Goal: Task Accomplishment & Management: Complete application form

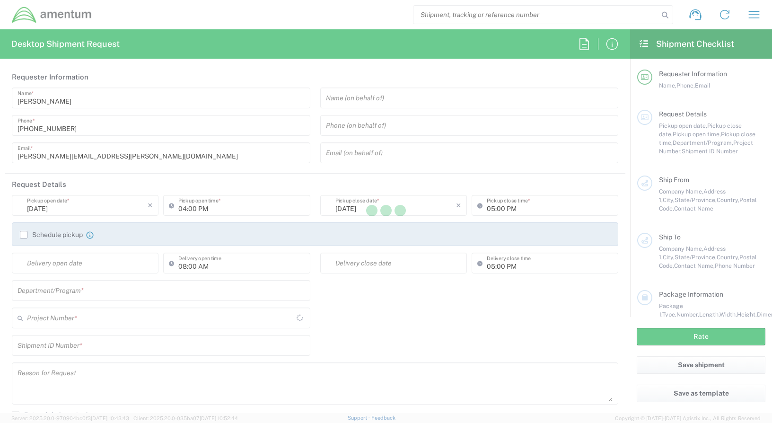
type input "[GEOGRAPHIC_DATA]"
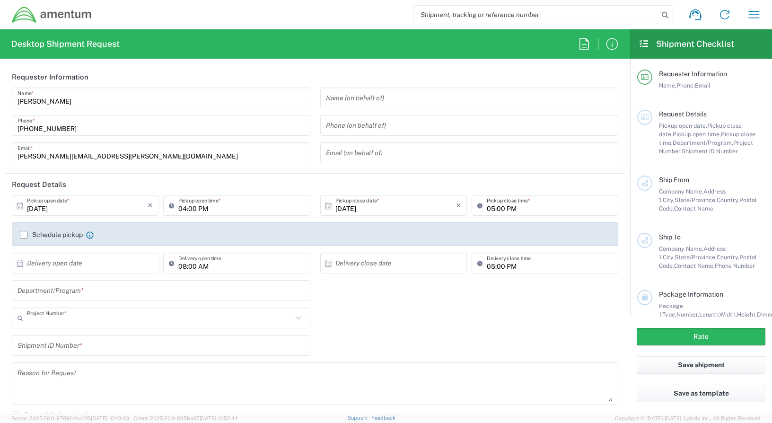
type input "ADMN.100038.00000"
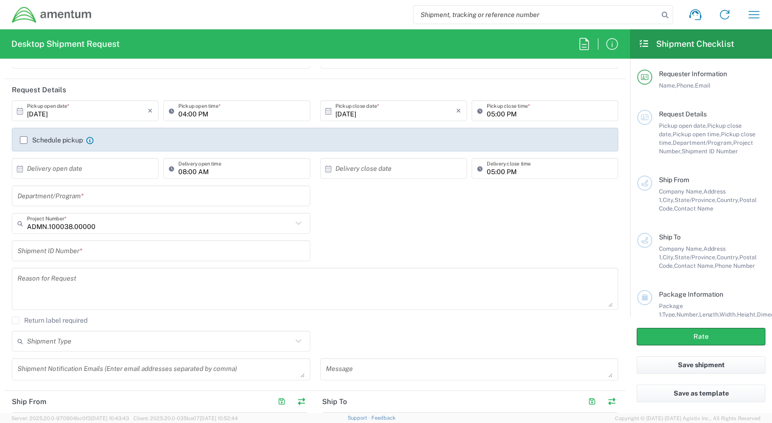
scroll to position [142, 0]
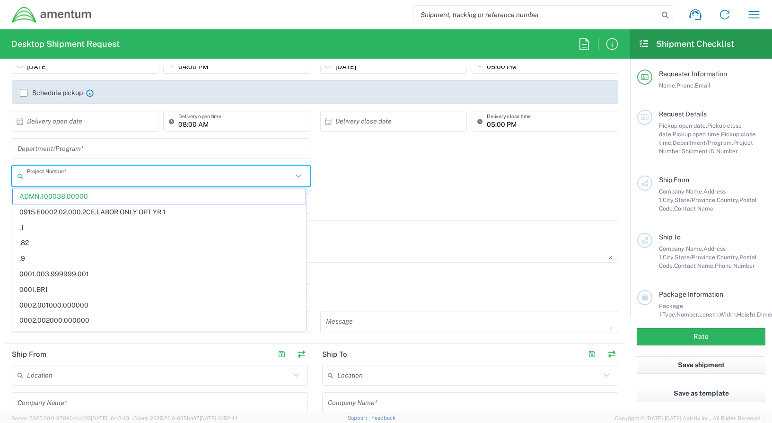
click at [104, 179] on input "text" at bounding box center [159, 176] width 265 height 17
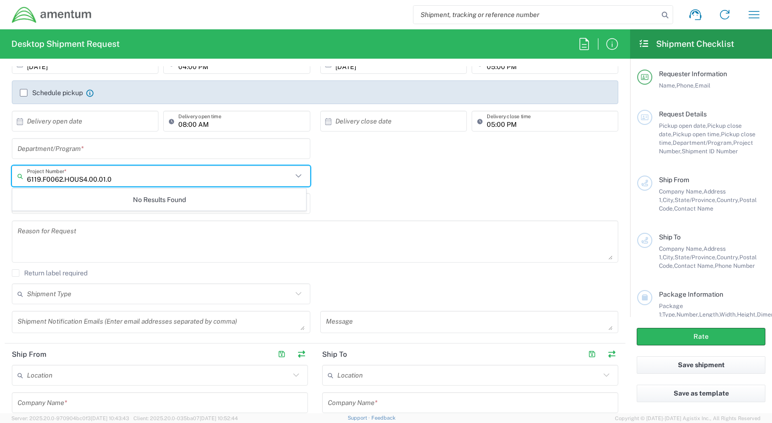
click at [116, 177] on input "6119.F0062.HOUS4.00.01.0" at bounding box center [159, 176] width 265 height 17
type input "6119.F0062.HOUS4.00.01.0"
click at [370, 181] on div "6119.F0062.HOUS4.00.01.0 Project Number * No Results Found" at bounding box center [315, 179] width 616 height 27
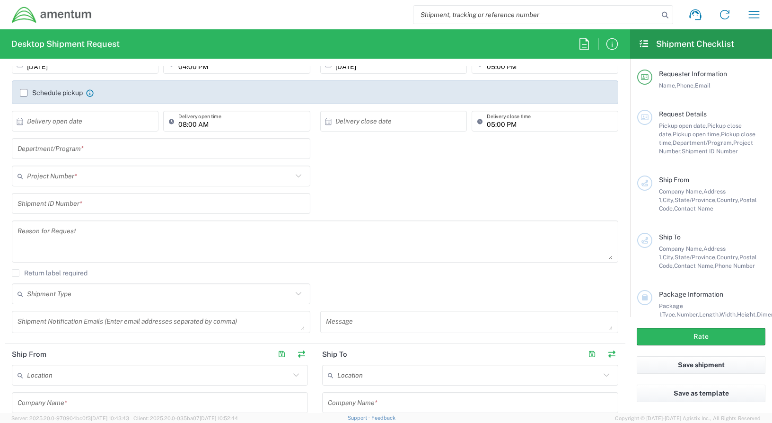
click at [101, 179] on input "text" at bounding box center [159, 176] width 265 height 17
click at [297, 175] on icon at bounding box center [298, 176] width 12 height 12
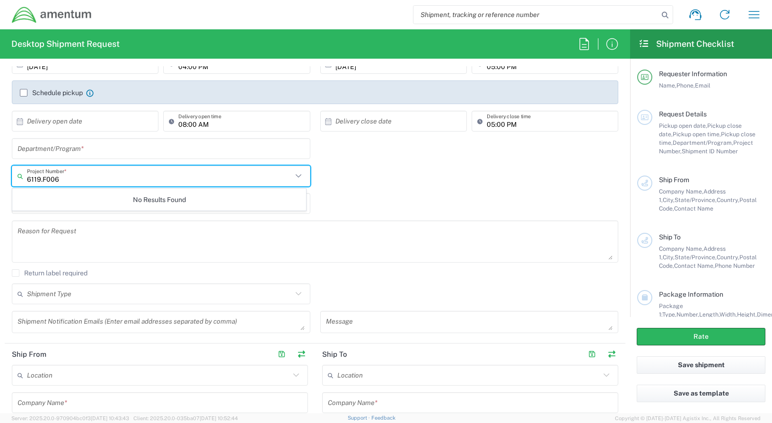
click at [297, 175] on icon at bounding box center [298, 176] width 12 height 12
click at [70, 181] on input "6119.F006" at bounding box center [159, 176] width 265 height 17
click at [75, 181] on input "6119.F0" at bounding box center [159, 176] width 265 height 17
click at [296, 175] on icon at bounding box center [298, 176] width 12 height 12
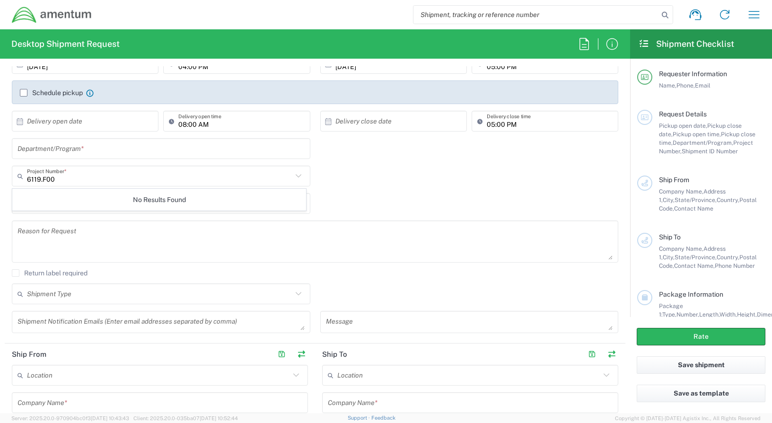
click at [296, 175] on icon at bounding box center [298, 176] width 12 height 12
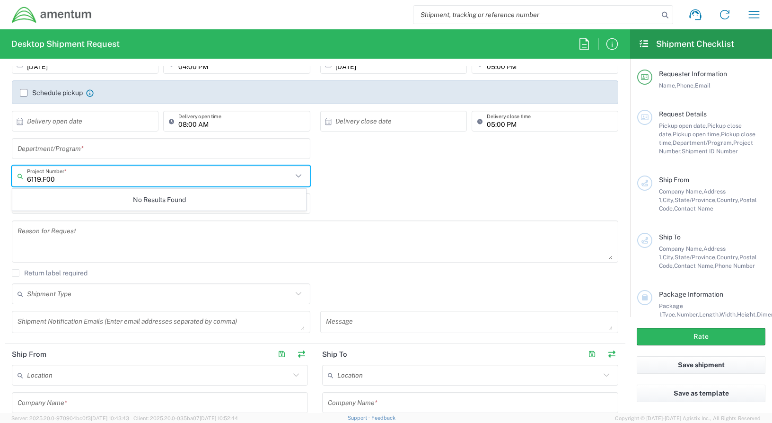
click at [85, 177] on input "6119.F00" at bounding box center [159, 176] width 265 height 17
click at [70, 180] on input "6119.F00" at bounding box center [159, 176] width 265 height 17
type input "6119."
click at [297, 181] on icon at bounding box center [298, 176] width 12 height 12
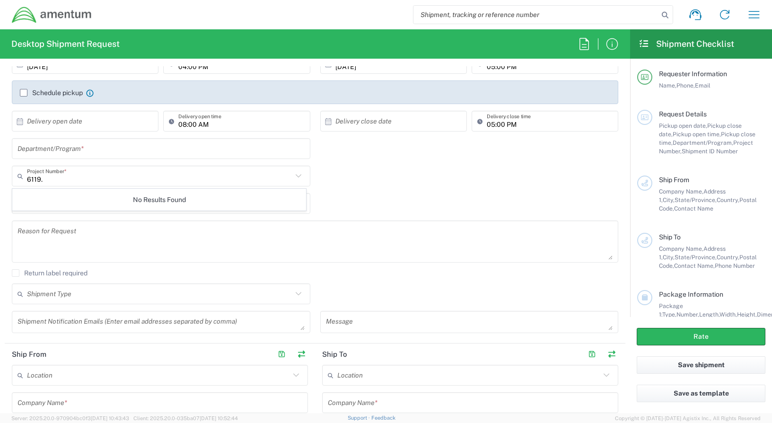
click at [295, 181] on icon at bounding box center [298, 176] width 12 height 12
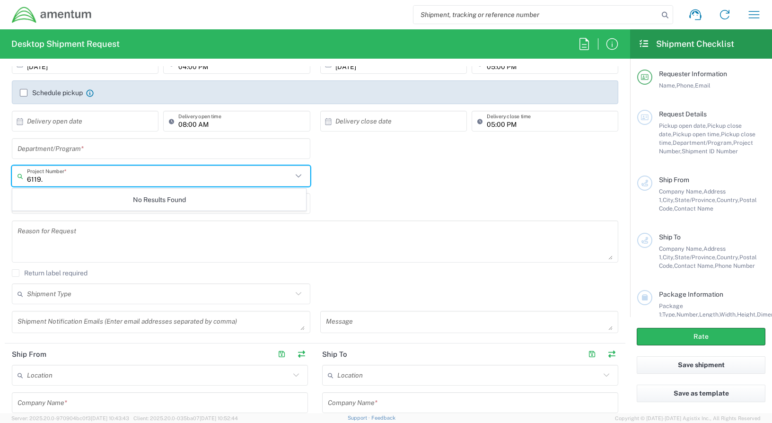
click at [145, 179] on input "6119." at bounding box center [159, 176] width 265 height 17
click at [44, 180] on input "6119." at bounding box center [159, 176] width 265 height 17
drag, startPoint x: 44, startPoint y: 180, endPoint x: 26, endPoint y: 178, distance: 18.1
click at [26, 178] on div "6119. Project Number *" at bounding box center [161, 176] width 298 height 21
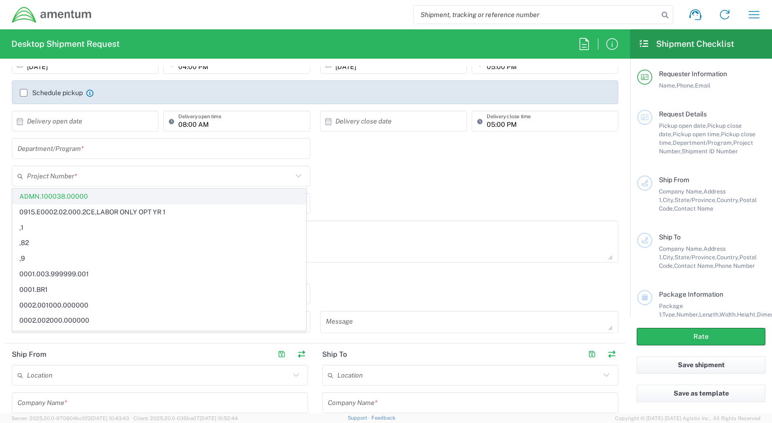
click at [78, 195] on span "ADMN.100038.00000" at bounding box center [159, 196] width 293 height 15
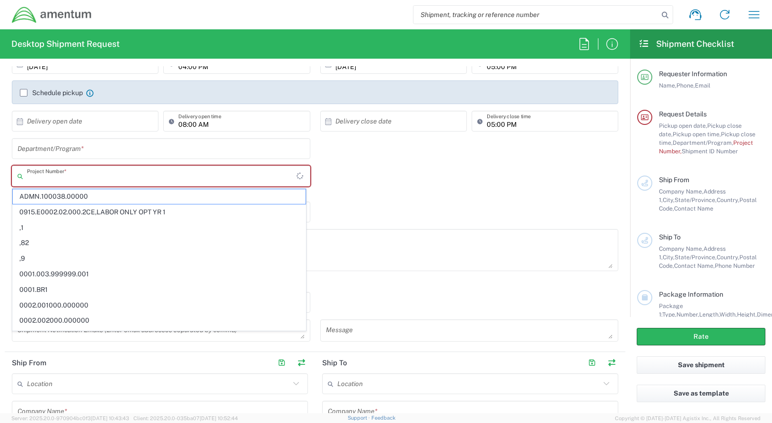
click at [87, 176] on input "text" at bounding box center [162, 176] width 270 height 17
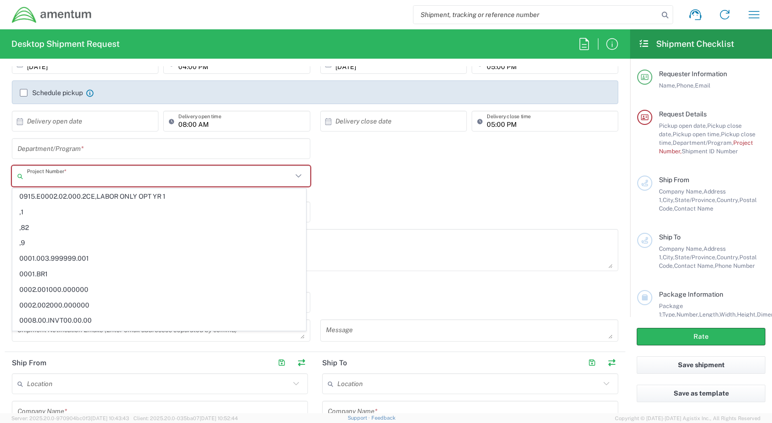
click at [77, 181] on input "text" at bounding box center [159, 176] width 265 height 17
click at [60, 173] on input "text" at bounding box center [159, 176] width 265 height 17
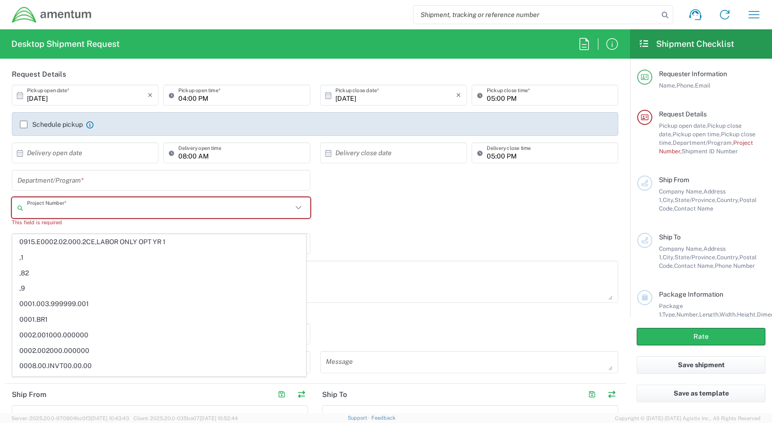
scroll to position [95, 0]
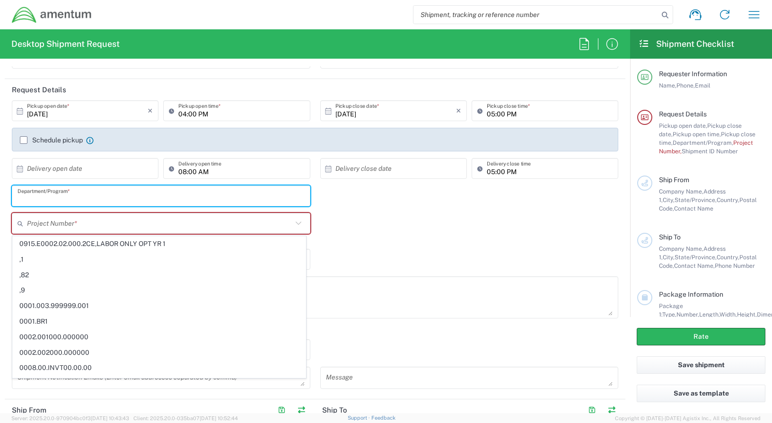
click at [92, 198] on input "text" at bounding box center [160, 196] width 287 height 17
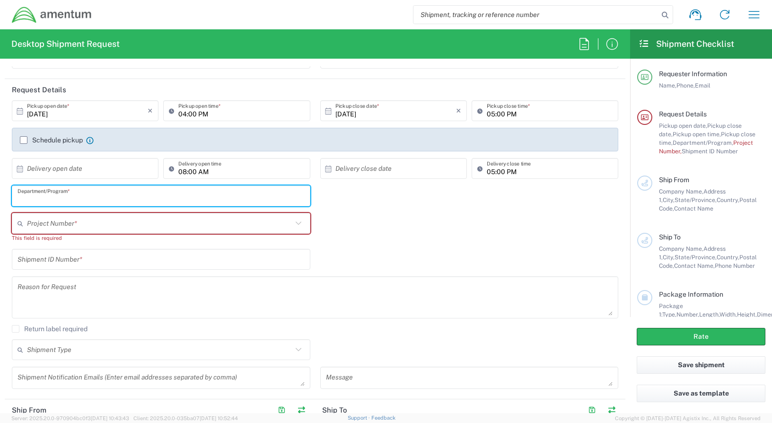
click at [77, 199] on input "text" at bounding box center [160, 196] width 287 height 17
type input "AP"
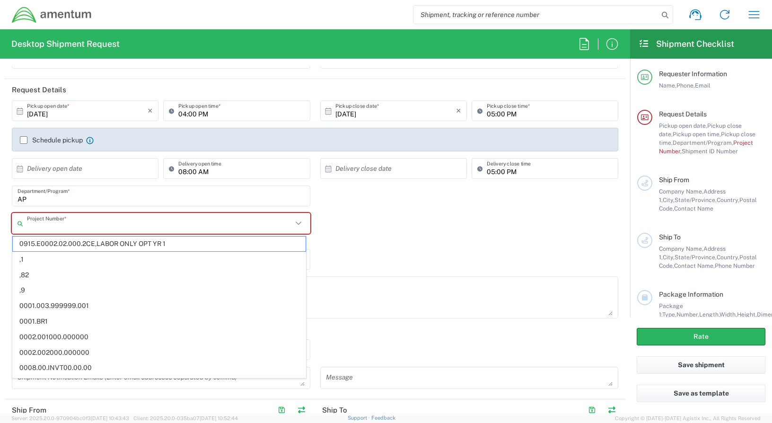
click at [88, 219] on input "text" at bounding box center [159, 223] width 265 height 17
click at [80, 228] on input "text" at bounding box center [159, 223] width 265 height 17
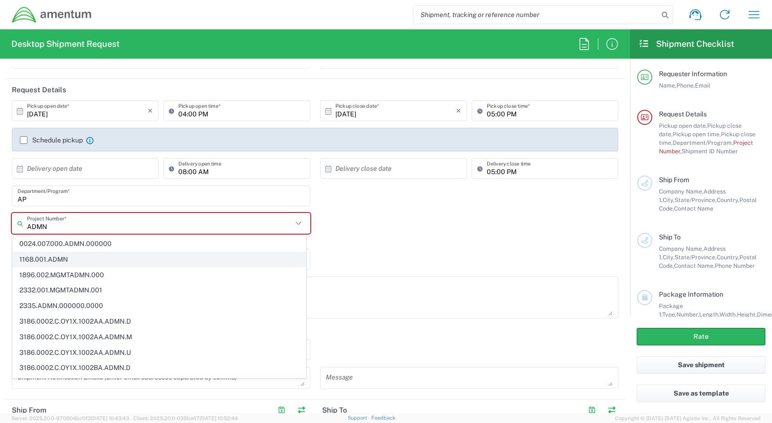
scroll to position [47, 0]
click at [295, 223] on icon at bounding box center [298, 223] width 12 height 12
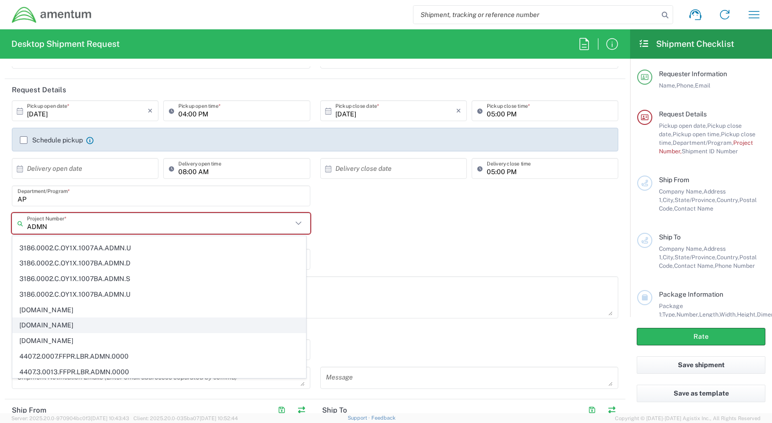
scroll to position [520, 0]
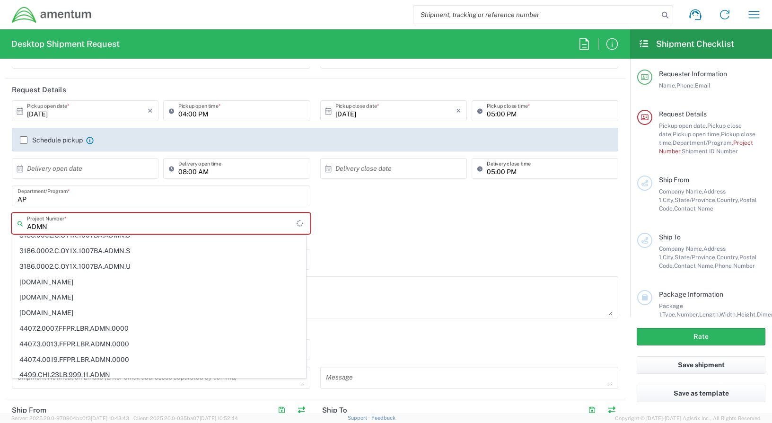
click at [76, 224] on input "ADMN" at bounding box center [162, 223] width 270 height 17
type input "A"
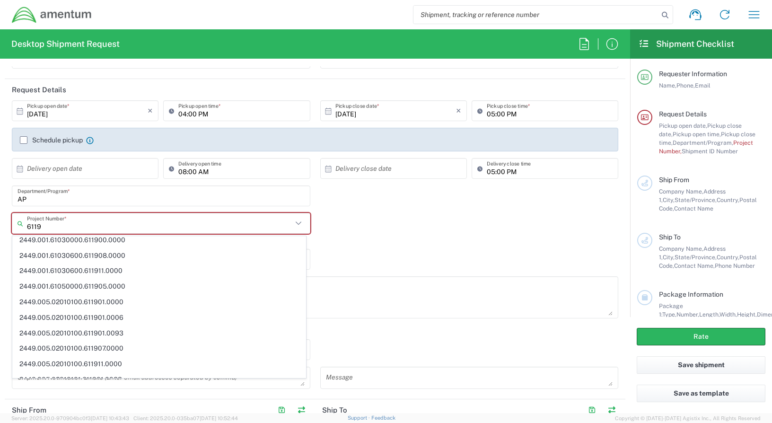
scroll to position [1409, 0]
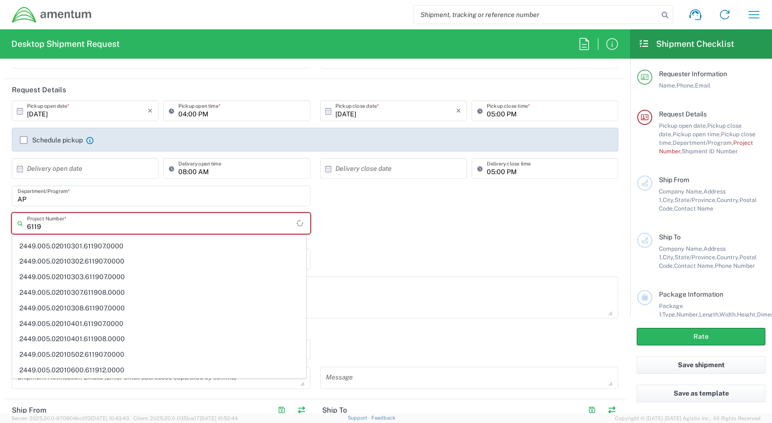
click at [61, 223] on input "6119" at bounding box center [162, 223] width 270 height 17
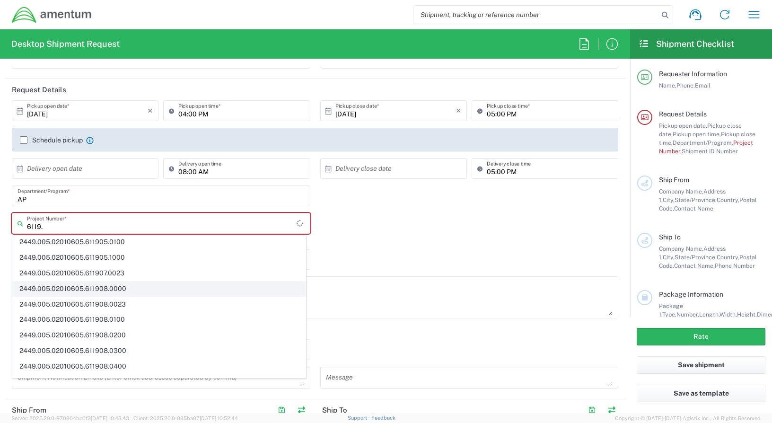
scroll to position [634, 0]
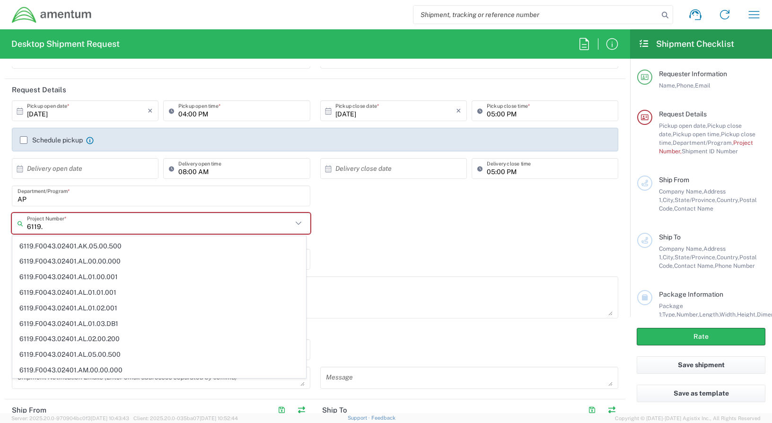
click at [243, 327] on span "6119.F0043.02401.AL.01.03.DB1" at bounding box center [159, 323] width 293 height 15
type input "6119.F0043.02401.AL.01.03.DB1"
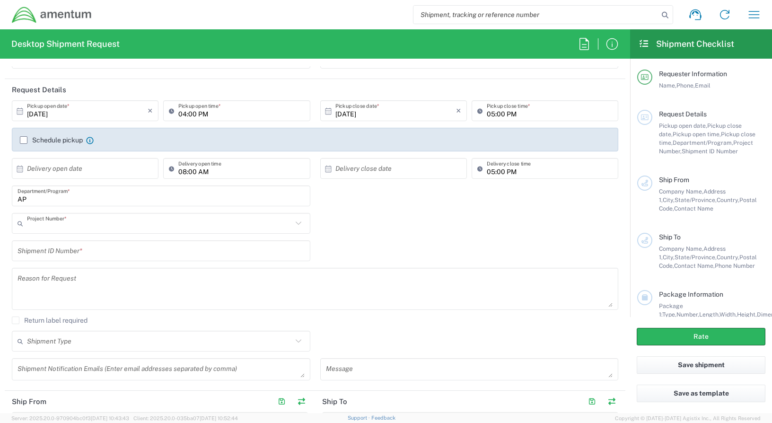
scroll to position [0, 0]
click at [135, 230] on input "text" at bounding box center [159, 223] width 265 height 17
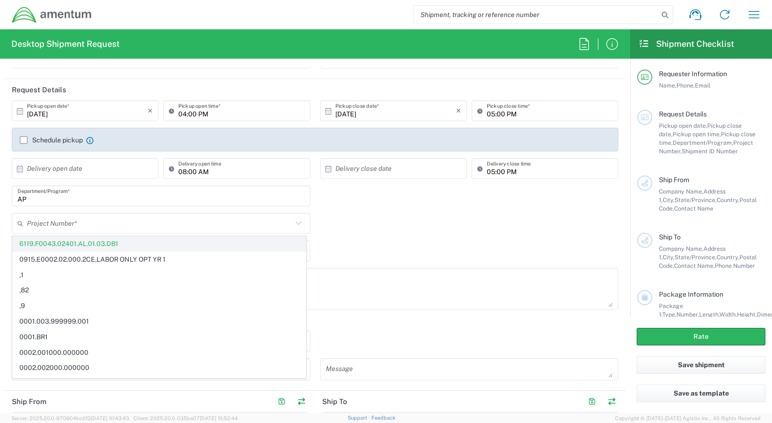
click at [110, 242] on span "6119.F0043.02401.AL.01.03.DB1" at bounding box center [159, 243] width 293 height 15
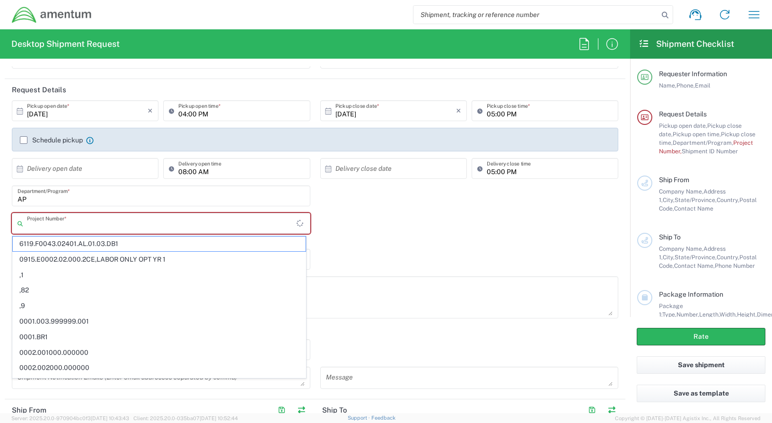
click at [85, 221] on input "text" at bounding box center [162, 223] width 270 height 17
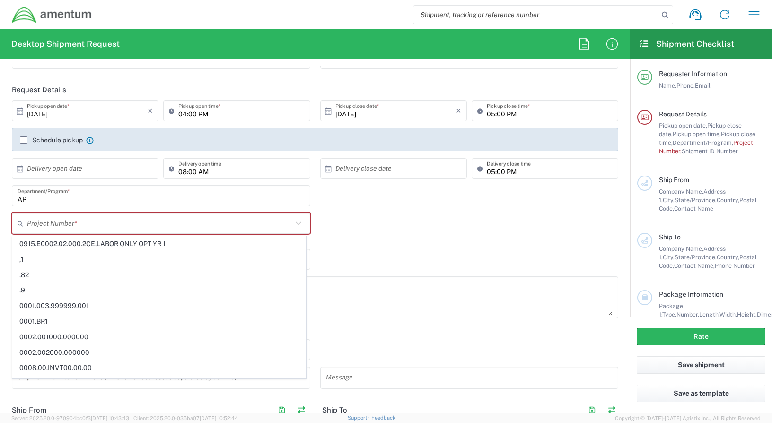
click at [292, 223] on icon at bounding box center [298, 223] width 12 height 12
click at [174, 244] on span "0915.E0002.02.000.2CE,LABOR ONLY OPT YR 1" at bounding box center [159, 243] width 293 height 15
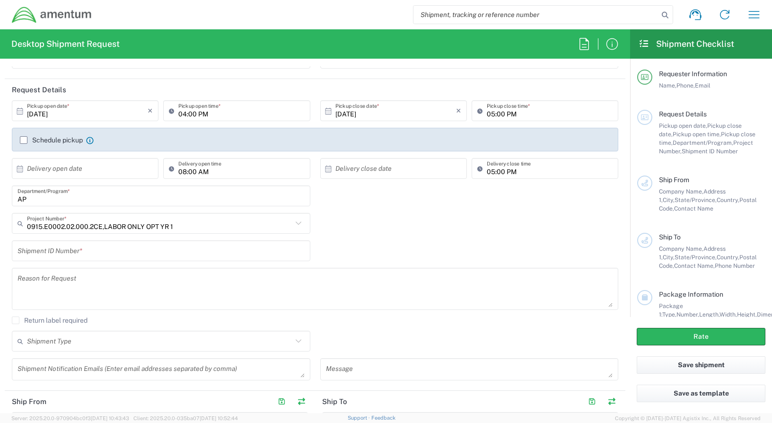
click at [151, 229] on input "0915.E0002.02.000.2CE,LABOR ONLY OPT YR 1" at bounding box center [159, 223] width 265 height 17
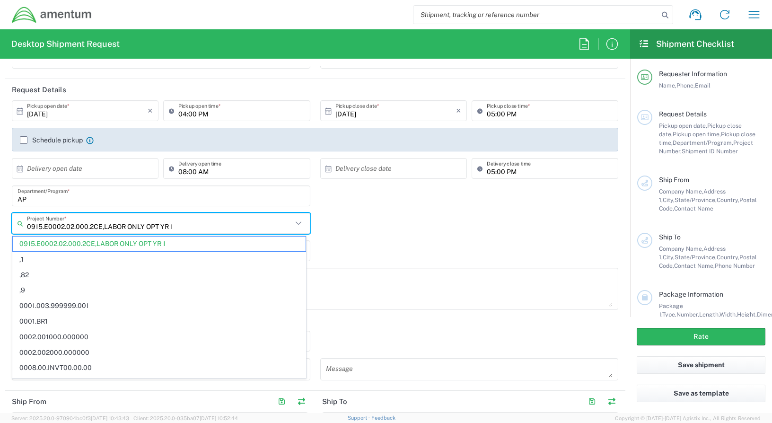
drag, startPoint x: 186, startPoint y: 229, endPoint x: 50, endPoint y: 230, distance: 136.2
click at [50, 230] on input "0915.E0002.02.000.2CE,LABOR ONLY OPT YR 1" at bounding box center [159, 223] width 265 height 17
type input "0"
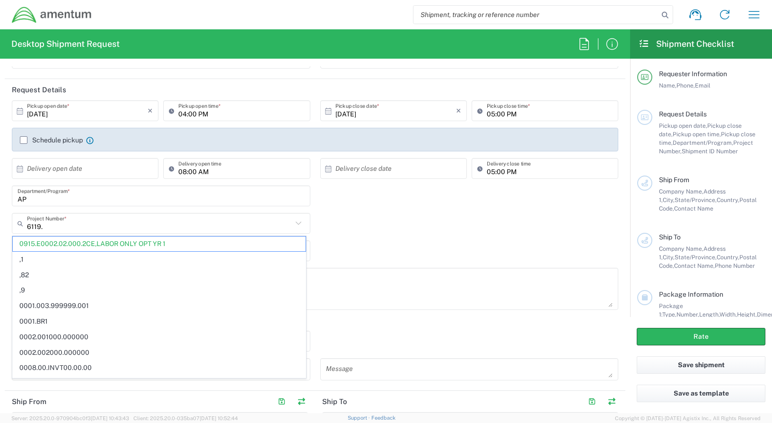
click at [301, 221] on div "6119. Project Number *" at bounding box center [161, 223] width 298 height 21
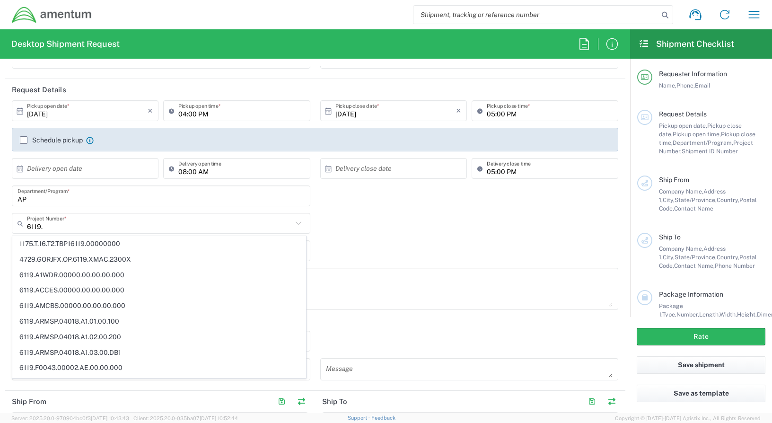
click at [293, 224] on icon at bounding box center [298, 223] width 12 height 12
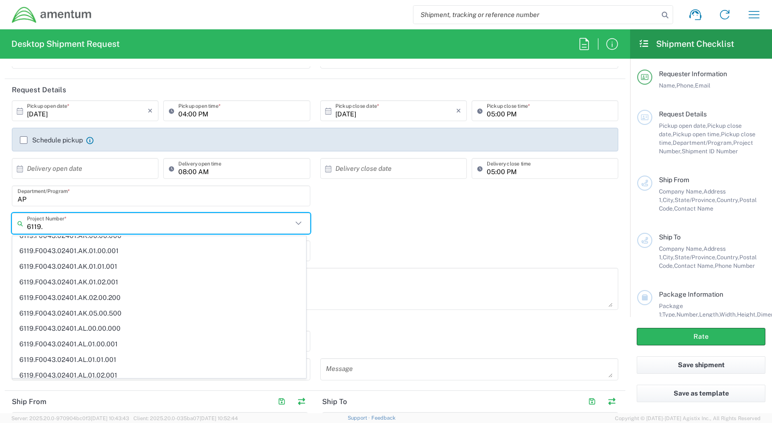
scroll to position [634, 0]
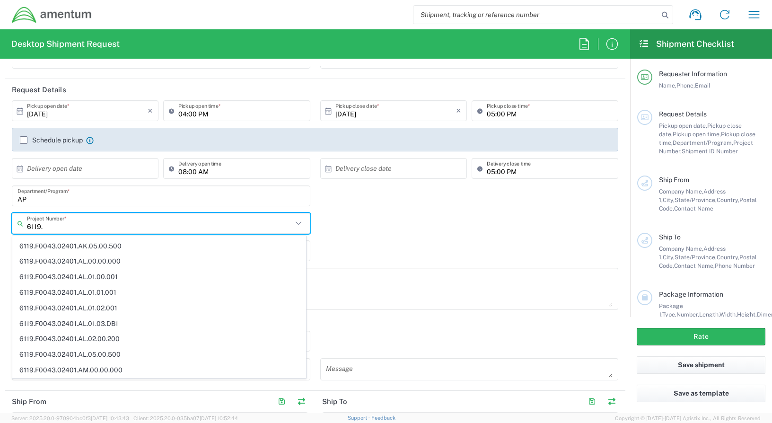
click at [54, 227] on input "6119." at bounding box center [159, 223] width 265 height 17
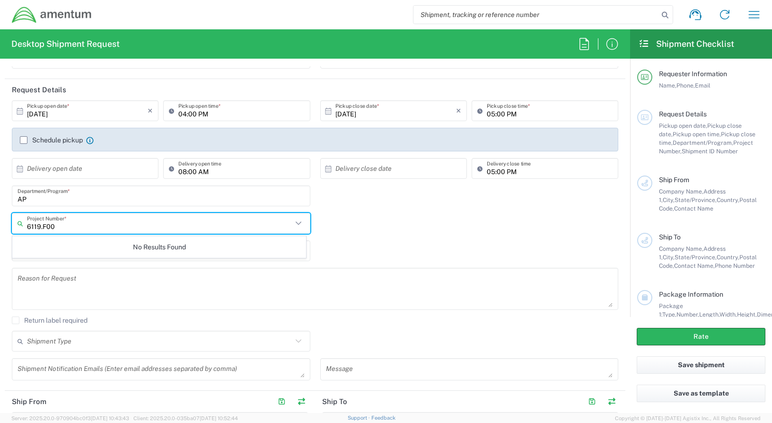
click at [292, 223] on icon at bounding box center [298, 223] width 12 height 12
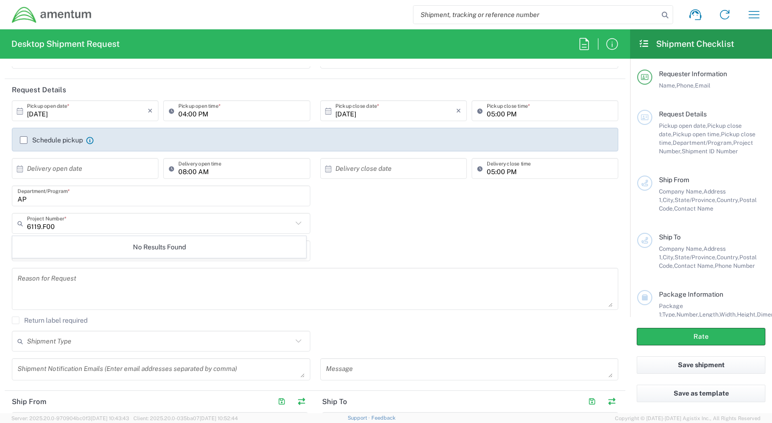
click at [295, 223] on icon at bounding box center [298, 222] width 6 height 3
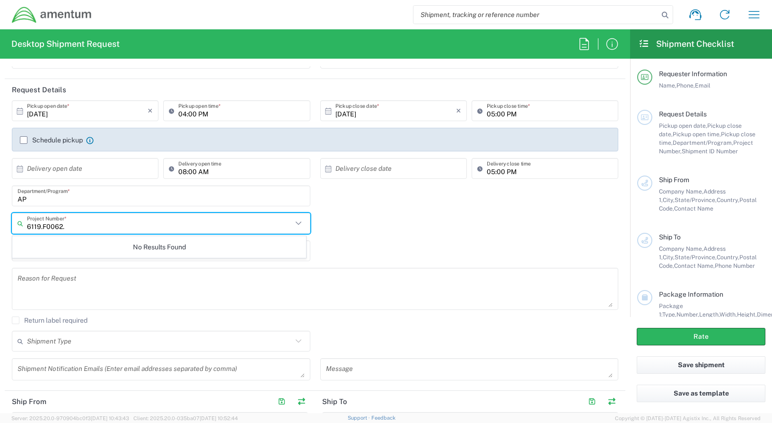
type input "6119.F0062."
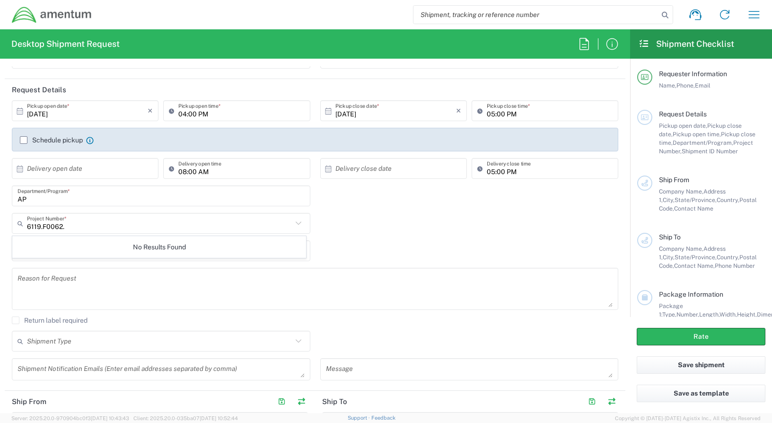
click at [293, 224] on icon at bounding box center [298, 223] width 12 height 12
click at [292, 224] on icon at bounding box center [298, 223] width 12 height 12
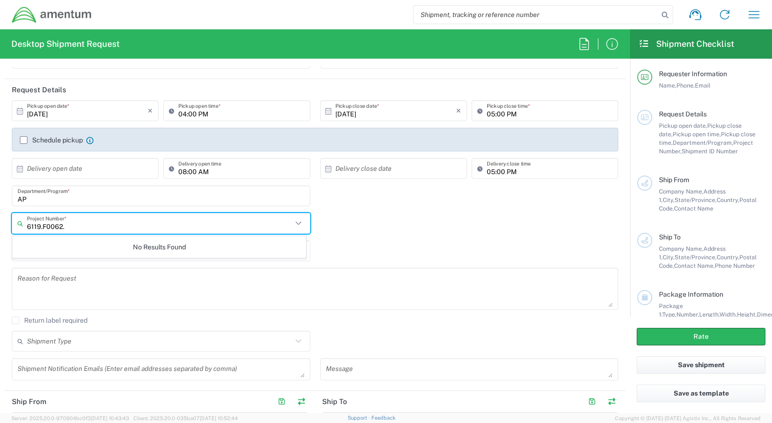
click at [154, 224] on input "6119.F0062." at bounding box center [159, 223] width 265 height 17
click at [151, 226] on input "6119.F0062." at bounding box center [159, 223] width 265 height 17
click at [99, 226] on input "6119.F0062." at bounding box center [159, 223] width 265 height 17
drag, startPoint x: 76, startPoint y: 225, endPoint x: 14, endPoint y: 232, distance: 62.8
click at [14, 232] on div "6119.F0062. Project Number *" at bounding box center [161, 223] width 298 height 21
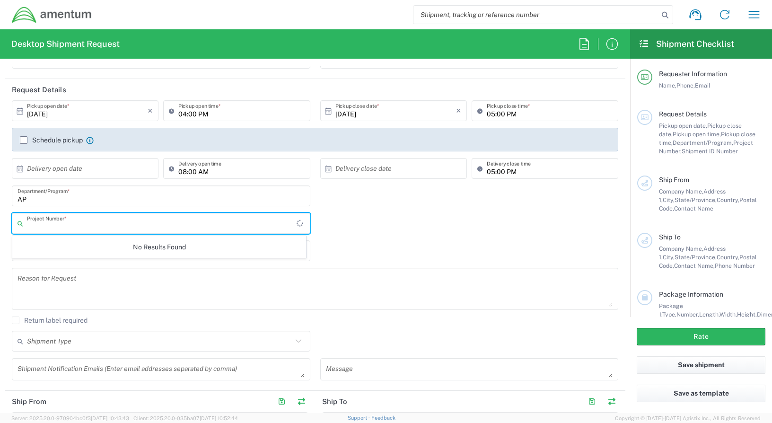
click at [88, 231] on input "text" at bounding box center [162, 223] width 270 height 17
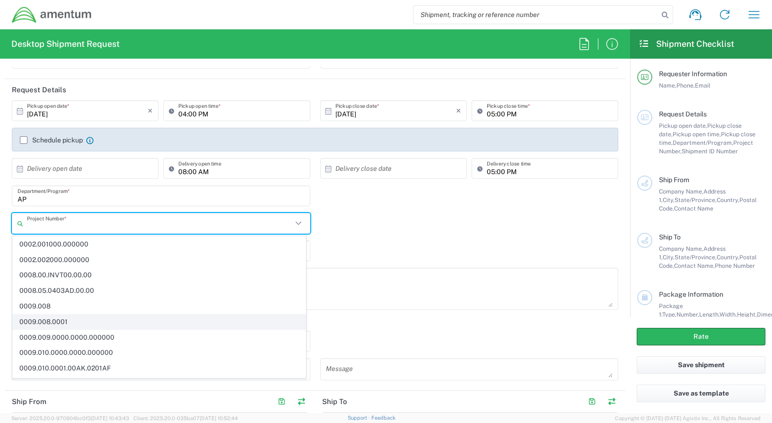
scroll to position [95, 0]
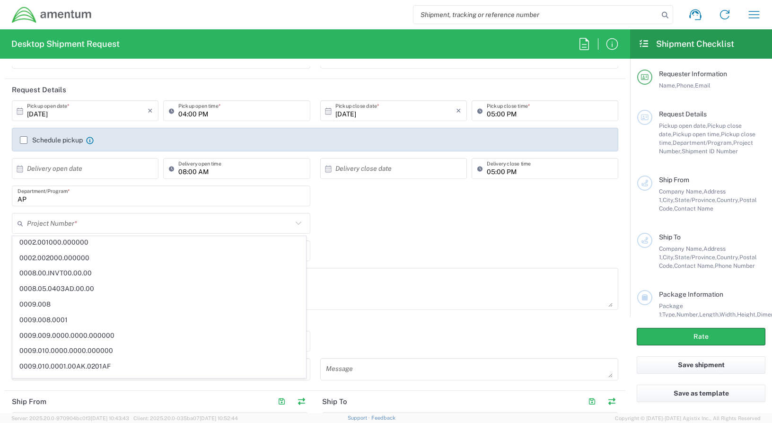
click at [314, 223] on div "Project Number * 0915.E0002.02.000.2CE,LABOR ONLY OPT YR 1 ,1 ,82 ,9 0001.003.9…" at bounding box center [315, 226] width 616 height 27
type input "0915.E0002.02.000.2CE,LABOR ONLY OPT YR 1"
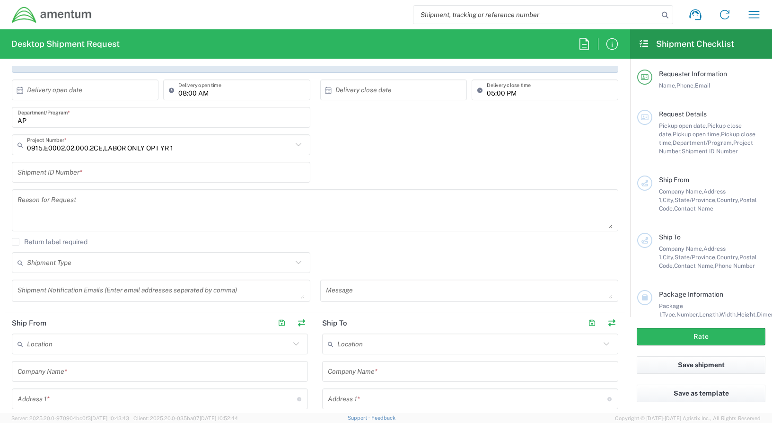
scroll to position [189, 0]
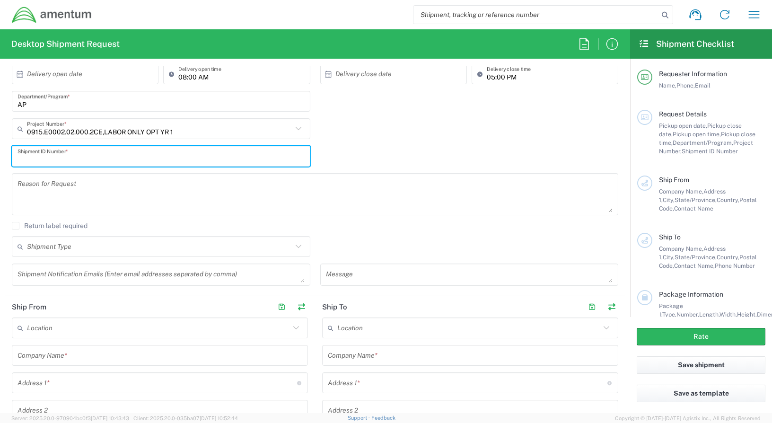
click at [124, 158] on input "text" at bounding box center [160, 156] width 287 height 17
type input "REGULAR"
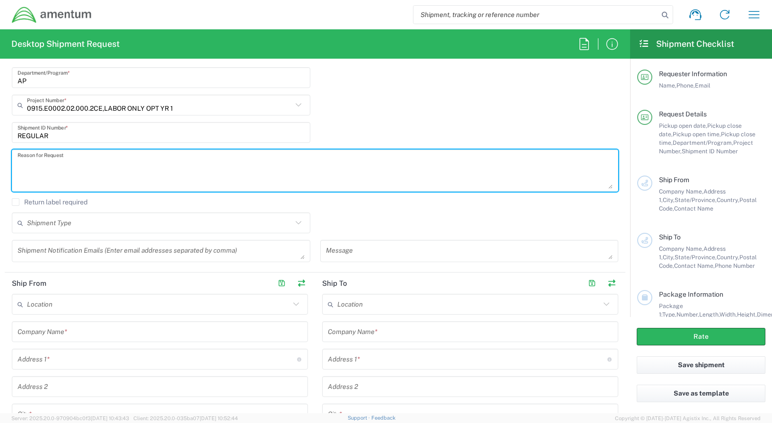
scroll to position [236, 0]
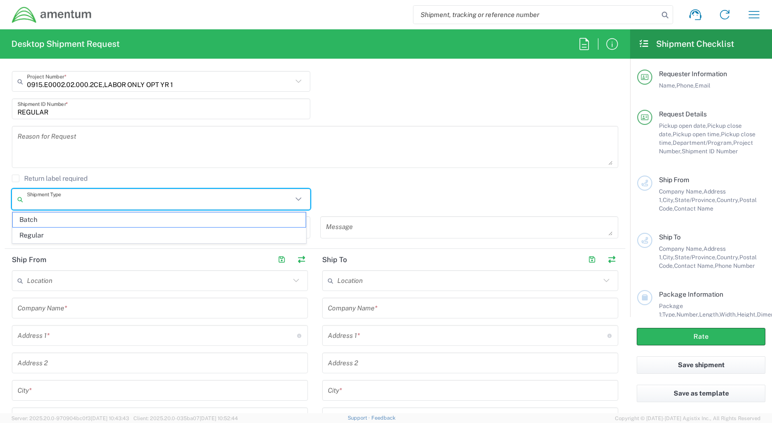
click at [114, 206] on input "text" at bounding box center [159, 199] width 265 height 17
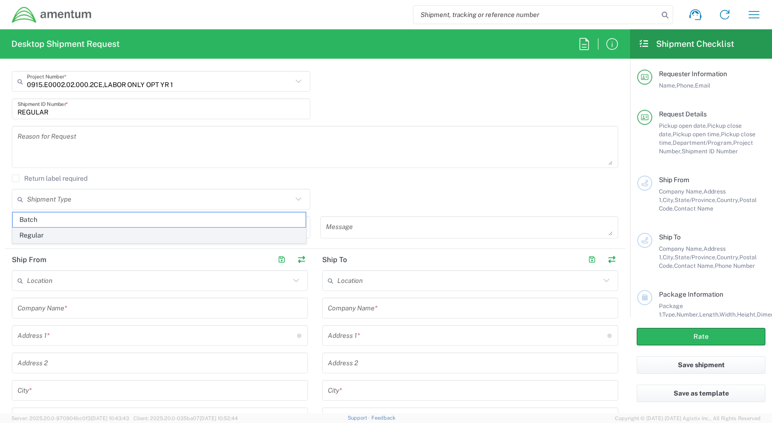
click at [44, 236] on span "Regular" at bounding box center [159, 235] width 293 height 15
type input "Regular"
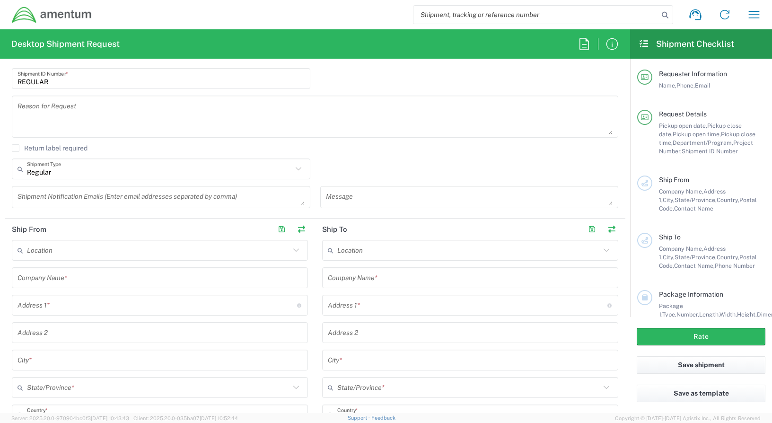
scroll to position [284, 0]
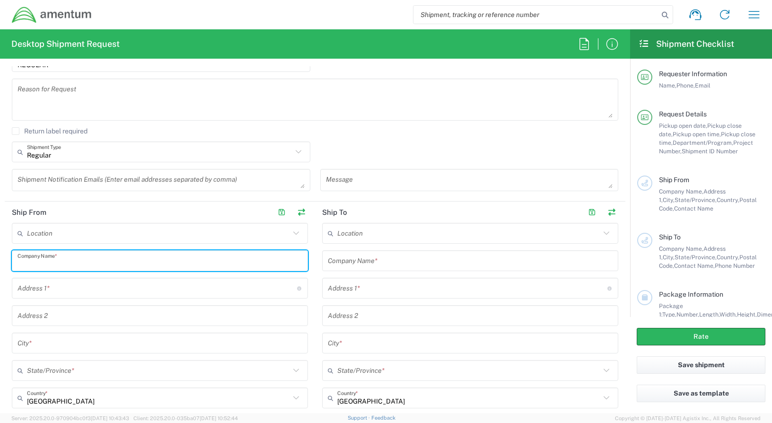
click at [93, 264] on input "text" at bounding box center [159, 261] width 285 height 17
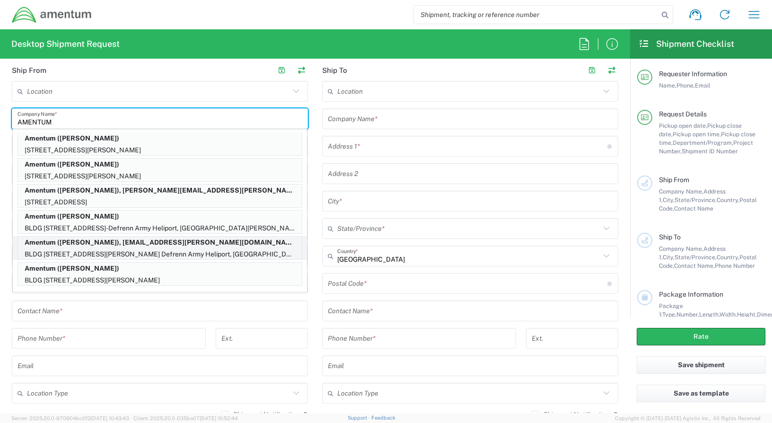
scroll to position [473, 0]
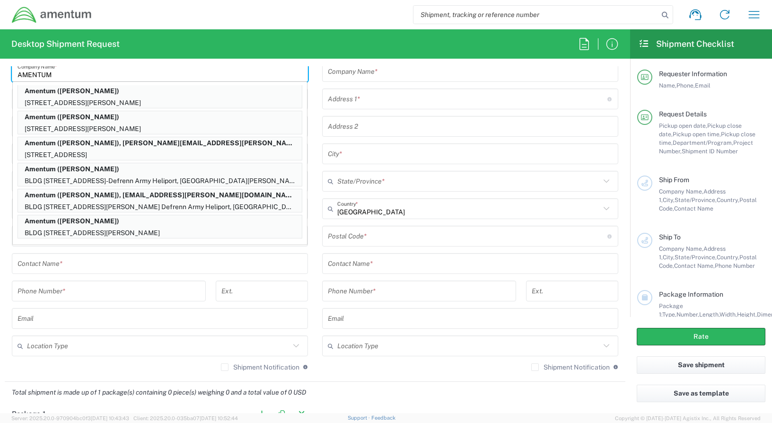
type input "AMENTUM"
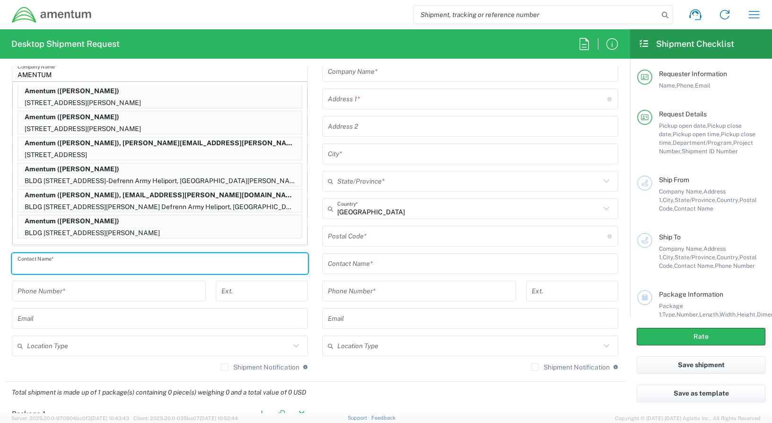
click at [90, 261] on input "text" at bounding box center [159, 263] width 285 height 17
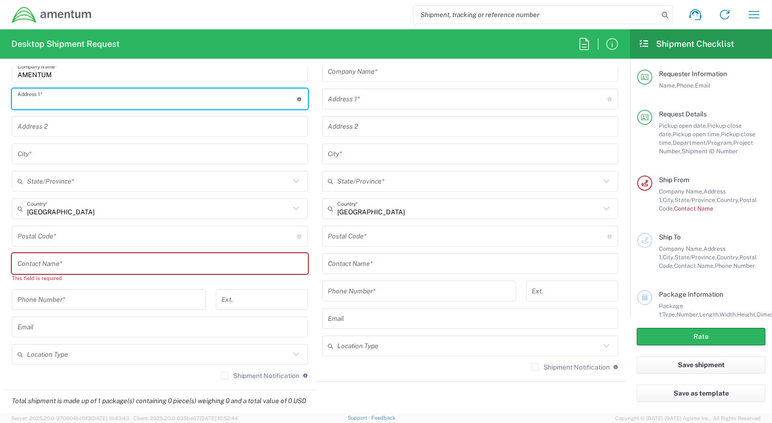
click at [70, 99] on input "text" at bounding box center [157, 99] width 280 height 17
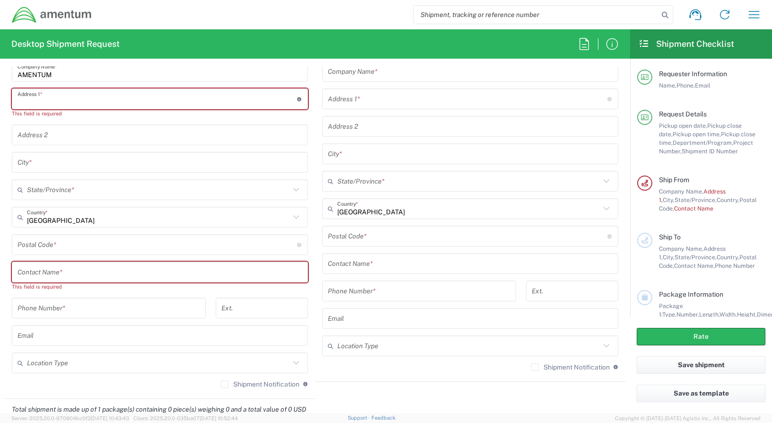
click at [72, 99] on input "text" at bounding box center [157, 99] width 280 height 17
type input "[STREET_ADDRESS][PERSON_NAME]"
type input "[PERSON_NAME][EMAIL_ADDRESS][PERSON_NAME][DOMAIN_NAME]"
type input "BLDG 9 SUITE910"
type input "[GEOGRAPHIC_DATA]"
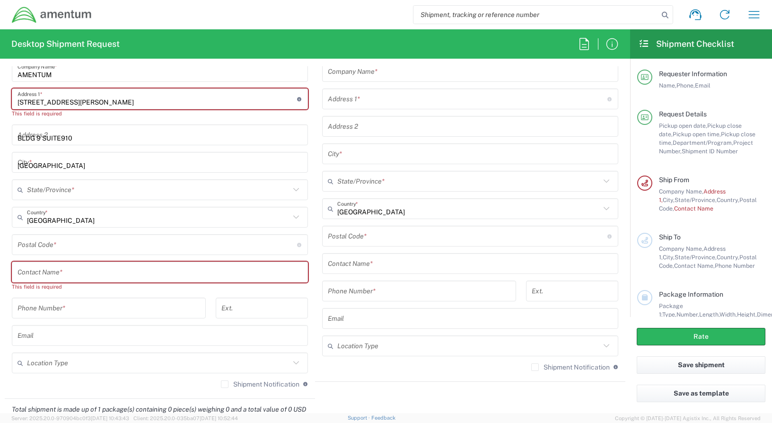
type input "[US_STATE]"
type input "20876"
type input "3019443152"
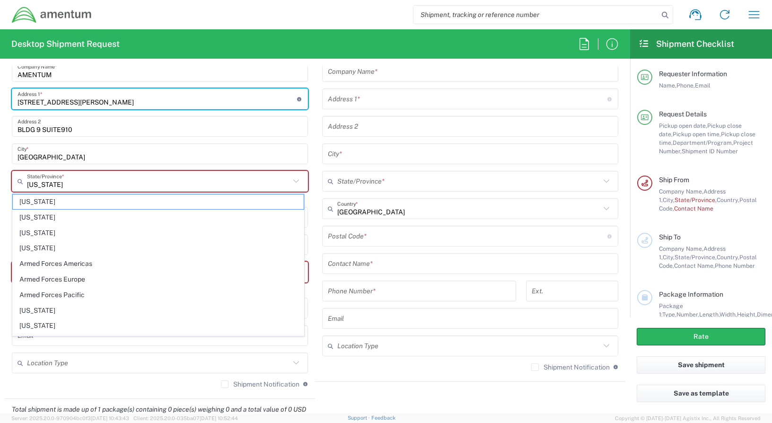
type input "[STREET_ADDRESS]"
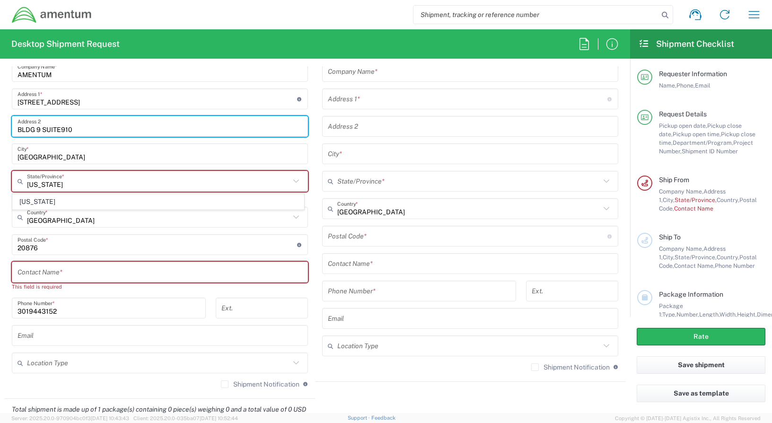
drag, startPoint x: 93, startPoint y: 129, endPoint x: 15, endPoint y: 129, distance: 77.6
click at [15, 129] on div "BLDG 9 SUITE910 Address 2" at bounding box center [160, 126] width 296 height 21
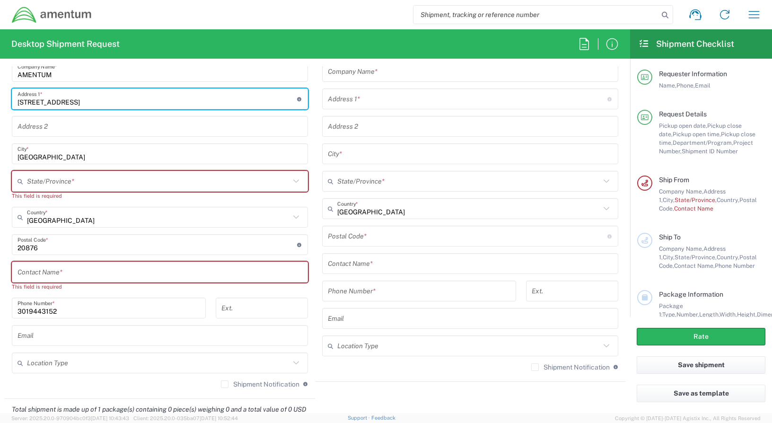
click at [102, 106] on input "[STREET_ADDRESS]" at bounding box center [157, 99] width 280 height 17
drag, startPoint x: 97, startPoint y: 99, endPoint x: 0, endPoint y: 100, distance: 97.9
click at [0, 100] on html "Shipment request Shipment tracking Shipment estimator Desktop shipment request …" at bounding box center [386, 211] width 772 height 423
type input "[STREET_ADDRESS][PERSON_NAME]"
type input "BLDG 9 SUITE910"
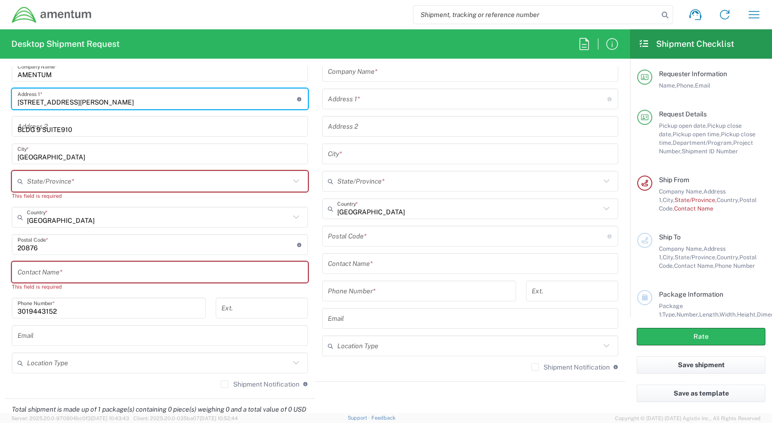
type input "[US_STATE]"
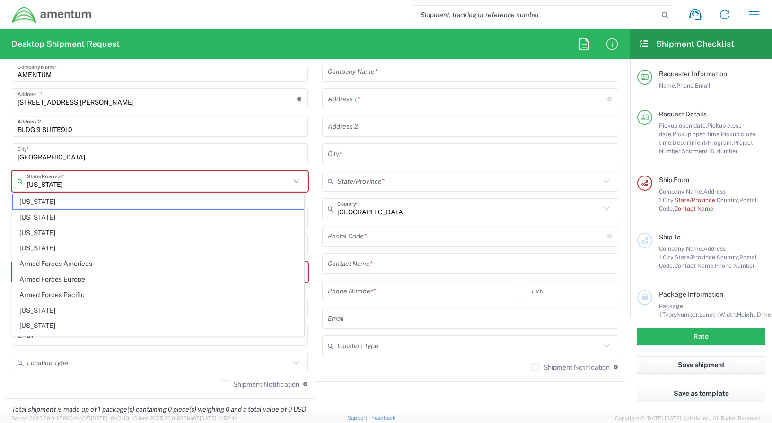
click at [89, 182] on input "[US_STATE]" at bounding box center [158, 181] width 263 height 17
click at [127, 183] on input "[US_STATE]" at bounding box center [158, 181] width 263 height 17
click at [123, 155] on input "[GEOGRAPHIC_DATA]" at bounding box center [159, 154] width 285 height 17
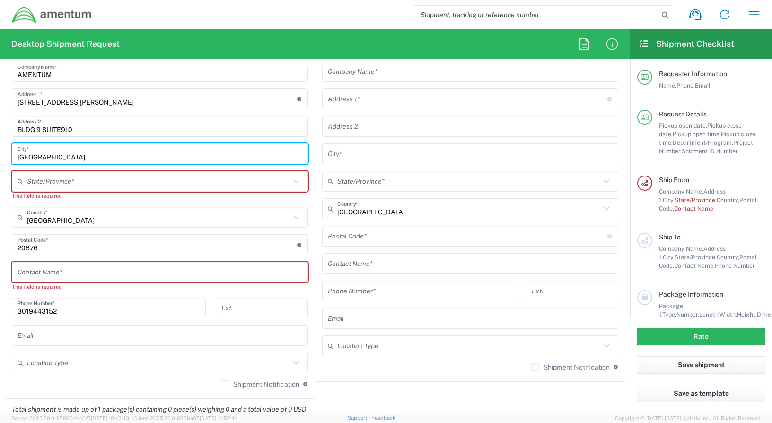
click at [89, 183] on input "text" at bounding box center [158, 181] width 263 height 17
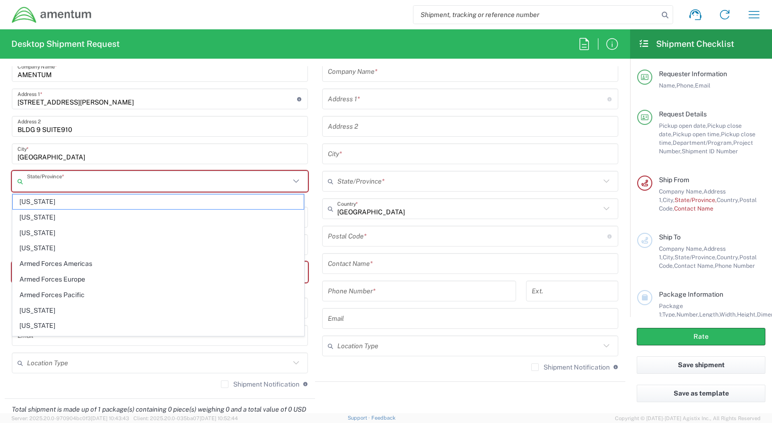
type input "[US_STATE]"
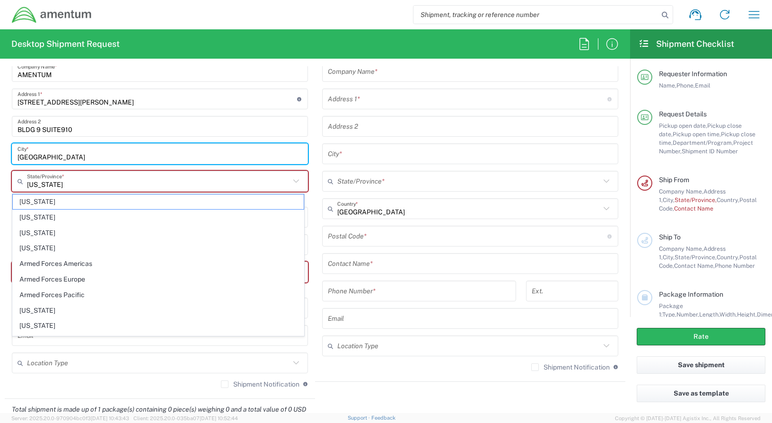
click at [103, 162] on input "[GEOGRAPHIC_DATA]" at bounding box center [159, 154] width 285 height 17
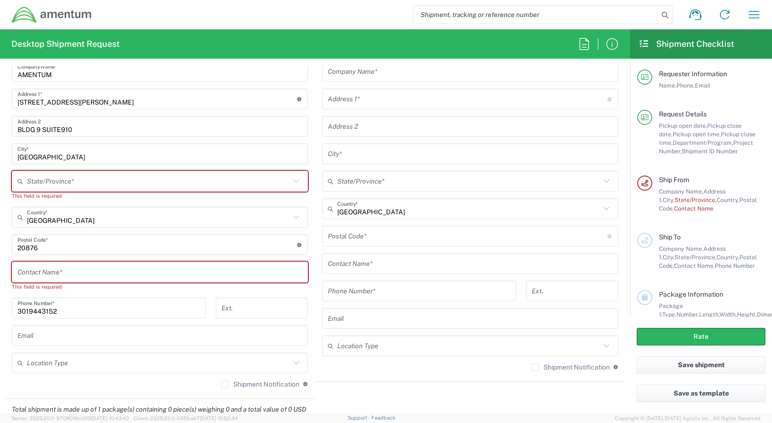
click at [292, 182] on icon at bounding box center [296, 181] width 12 height 12
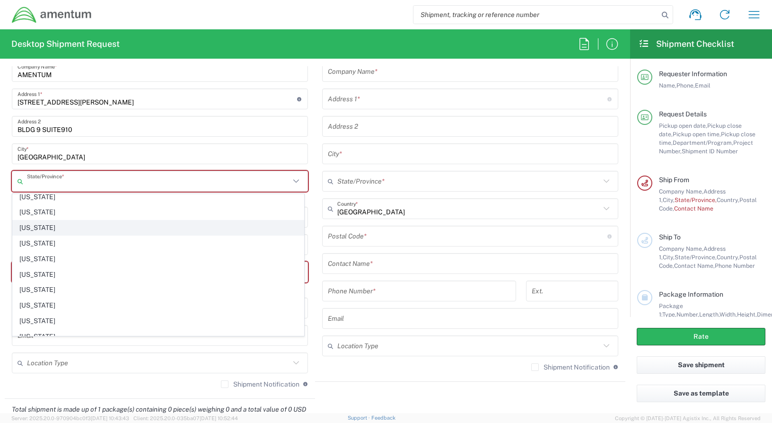
scroll to position [284, 0]
click at [50, 273] on span "[US_STATE]" at bounding box center [158, 274] width 291 height 15
type input "[US_STATE]"
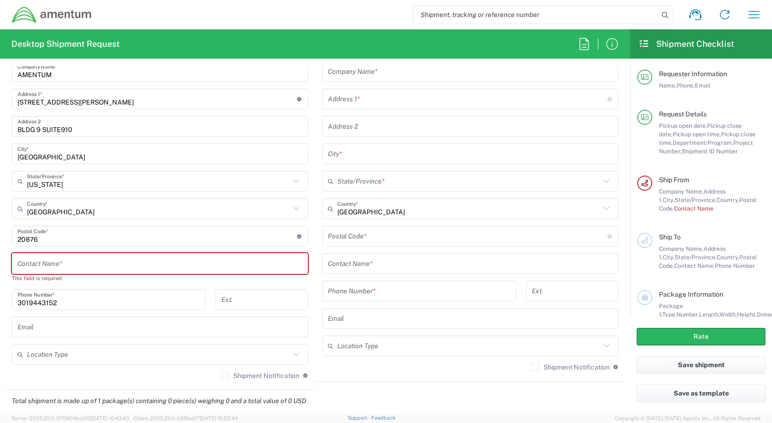
click at [48, 241] on input "undefined" at bounding box center [157, 236] width 280 height 17
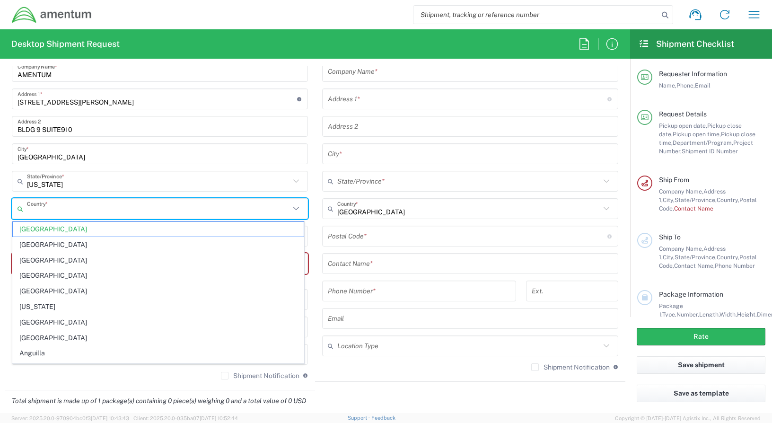
click at [253, 215] on input "text" at bounding box center [158, 209] width 263 height 17
click at [42, 213] on input "text" at bounding box center [158, 209] width 263 height 17
click at [38, 227] on span "[GEOGRAPHIC_DATA]" at bounding box center [158, 229] width 291 height 15
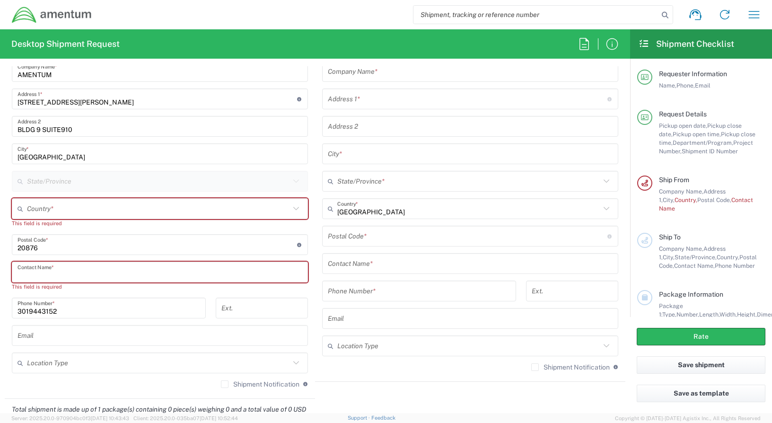
click at [37, 270] on input "text" at bounding box center [159, 272] width 285 height 17
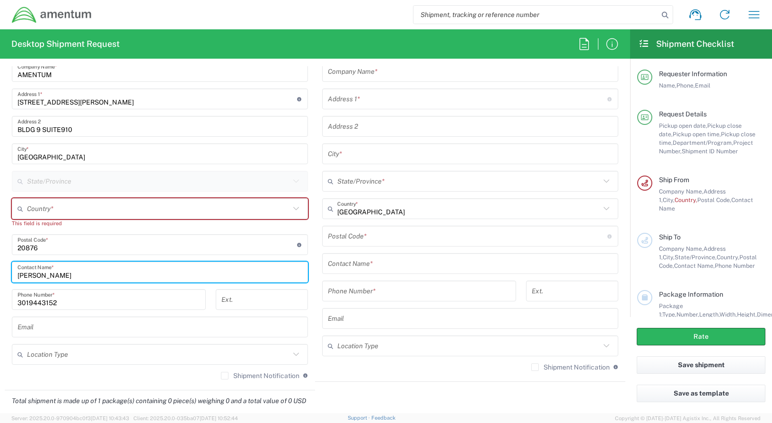
type input "[PERSON_NAME]"
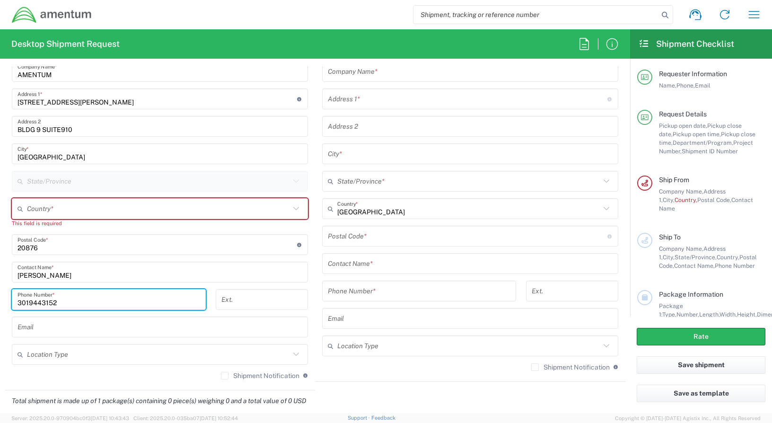
click at [75, 305] on input "3019443152" at bounding box center [108, 299] width 183 height 17
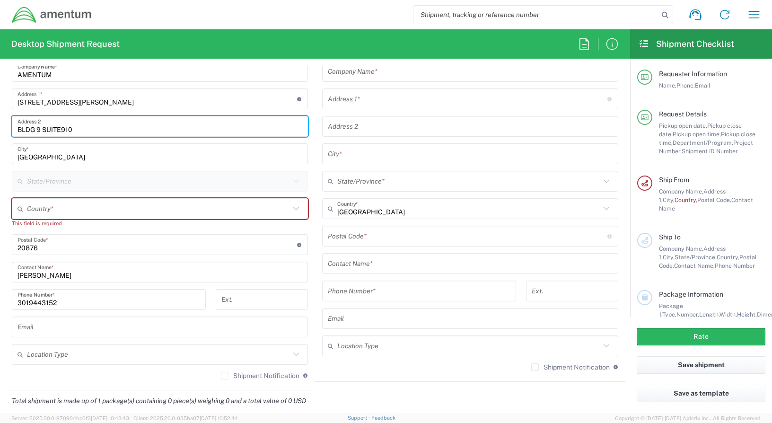
click at [78, 134] on input "BLDG 9 SUITE910" at bounding box center [159, 126] width 285 height 17
type input "B"
type input "SUITE 200"
click at [387, 97] on input "text" at bounding box center [468, 99] width 280 height 17
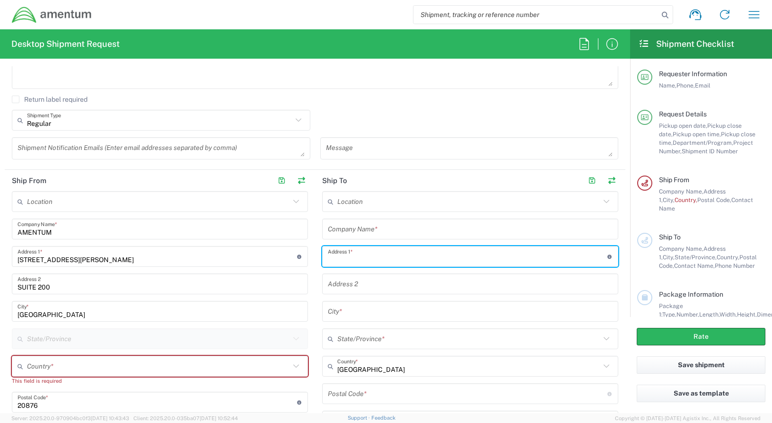
scroll to position [331, 0]
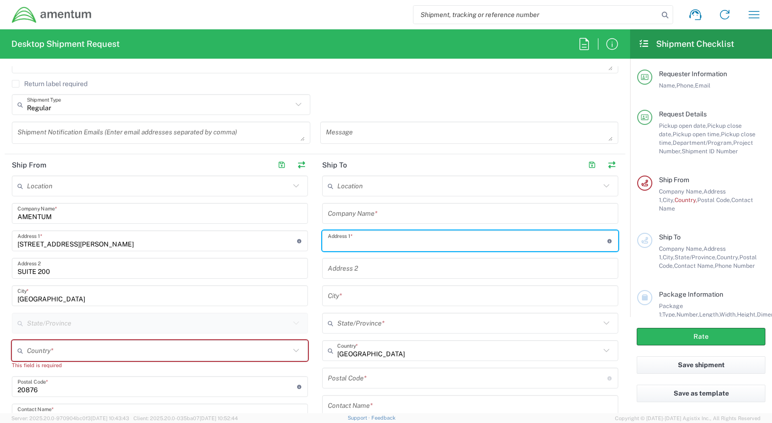
click at [543, 127] on textarea at bounding box center [469, 132] width 287 height 17
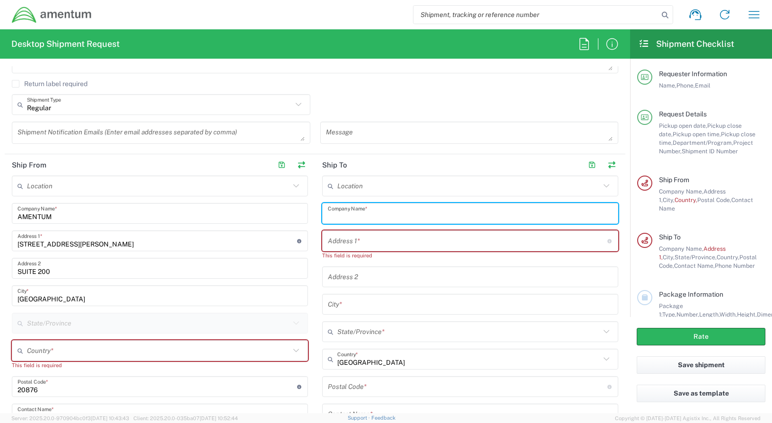
click at [377, 211] on input "text" at bounding box center [470, 213] width 285 height 17
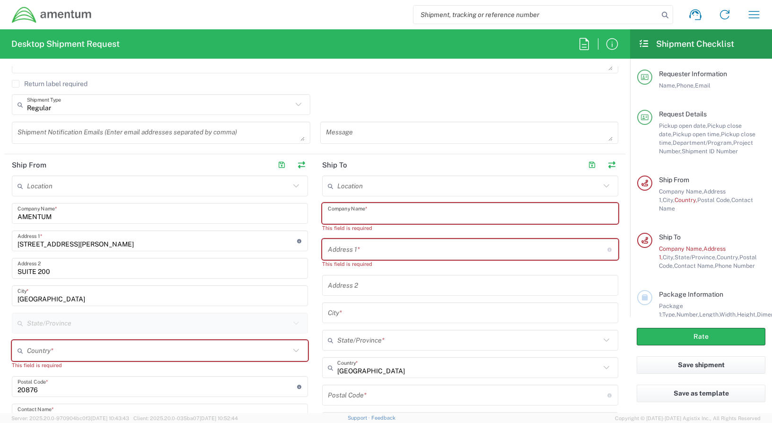
click at [387, 216] on input "text" at bounding box center [470, 213] width 285 height 17
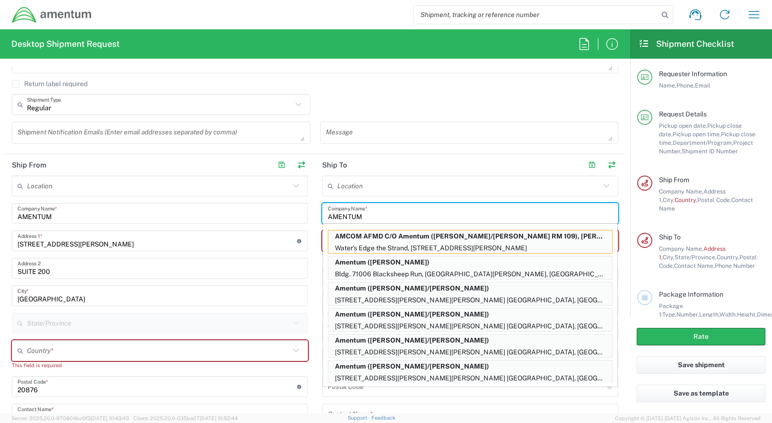
click at [368, 221] on input "AMENTUM" at bounding box center [470, 213] width 285 height 17
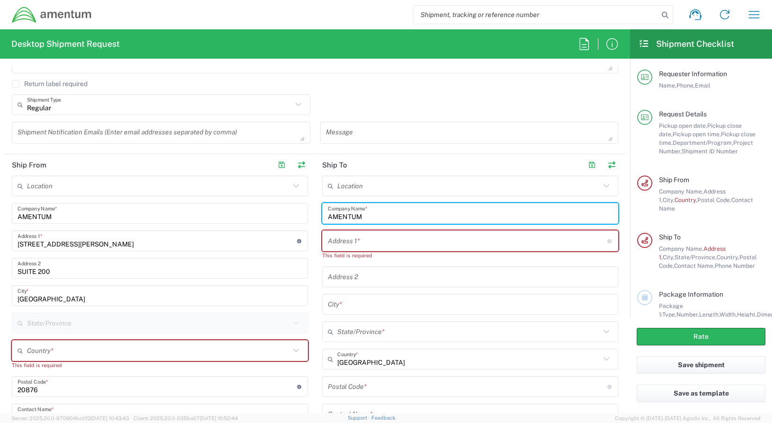
type input "AMENTUM"
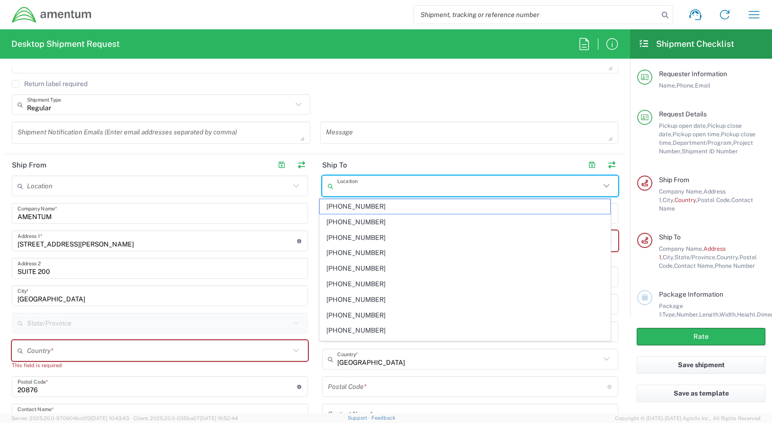
click at [371, 191] on input "text" at bounding box center [468, 186] width 263 height 17
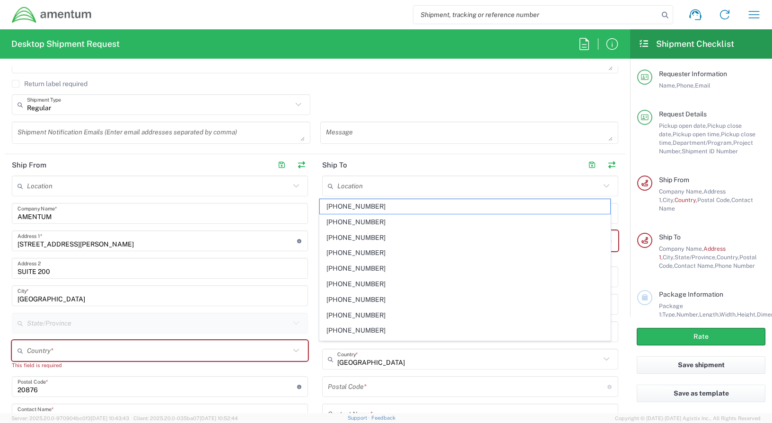
click at [315, 222] on main "Location [PHONE_NUMBER] [PHONE_NUMBER] [PHONE_NUMBER] [PHONE_NUMBER] [PHONE_NUM…" at bounding box center [470, 351] width 310 height 353
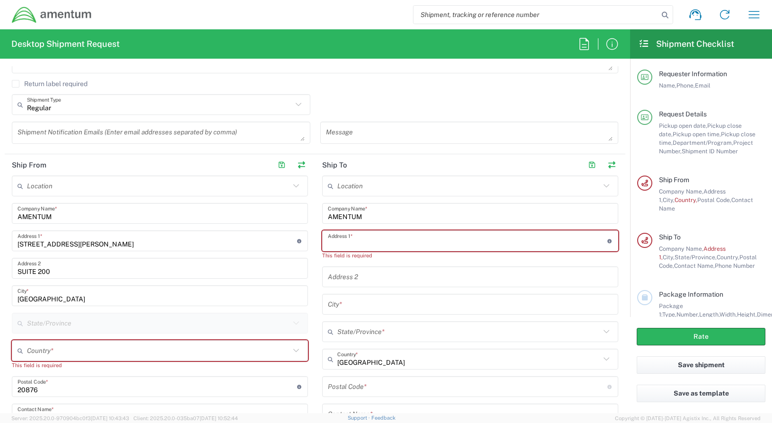
click at [359, 242] on input "text" at bounding box center [468, 241] width 280 height 17
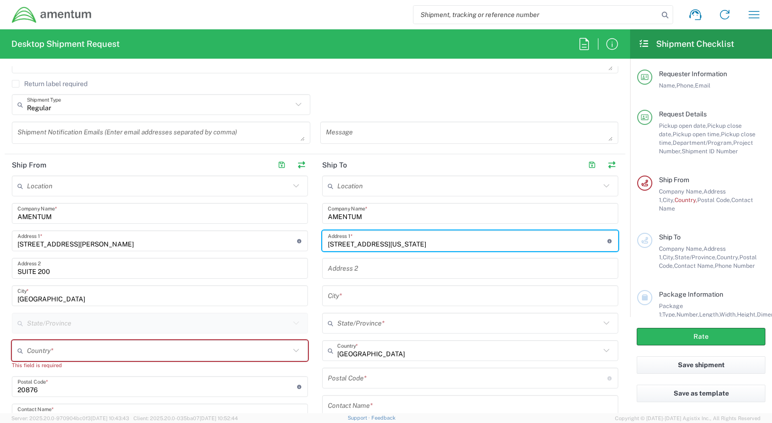
drag, startPoint x: 386, startPoint y: 244, endPoint x: 324, endPoint y: 246, distance: 62.0
click at [328, 246] on input "[STREET_ADDRESS][US_STATE]" at bounding box center [468, 241] width 280 height 17
type input "HAWTHORNE ARMY DEPOT"
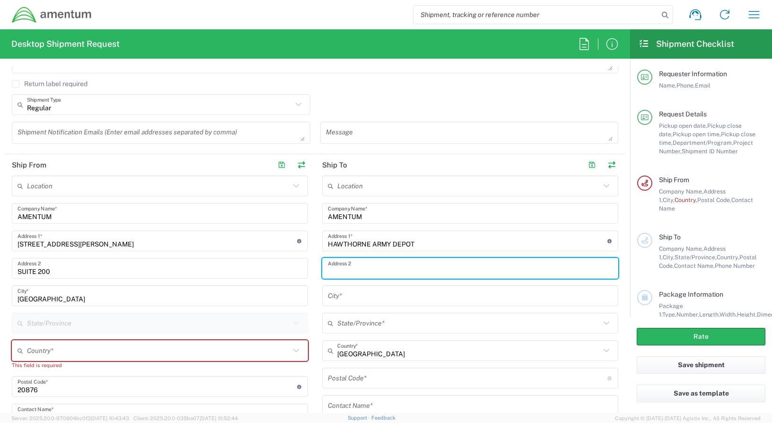
click at [353, 271] on input "text" at bounding box center [470, 268] width 285 height 17
type input "[STREET_ADDRESS][US_STATE]"
click at [352, 297] on input "text" at bounding box center [470, 296] width 285 height 17
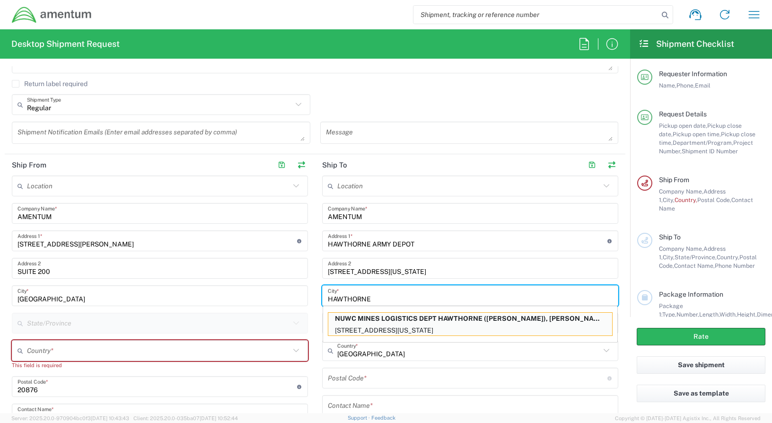
click at [382, 300] on input "HAWTHORNE" at bounding box center [470, 296] width 285 height 17
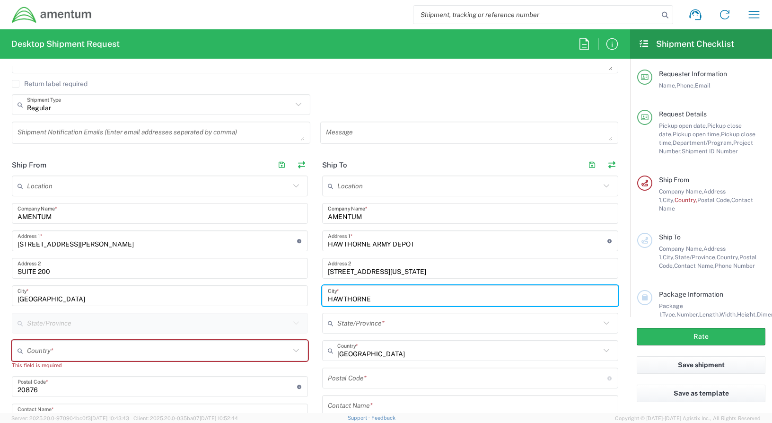
click at [376, 301] on input "HAWTHORNE" at bounding box center [470, 296] width 285 height 17
type input "HAWTHORNE"
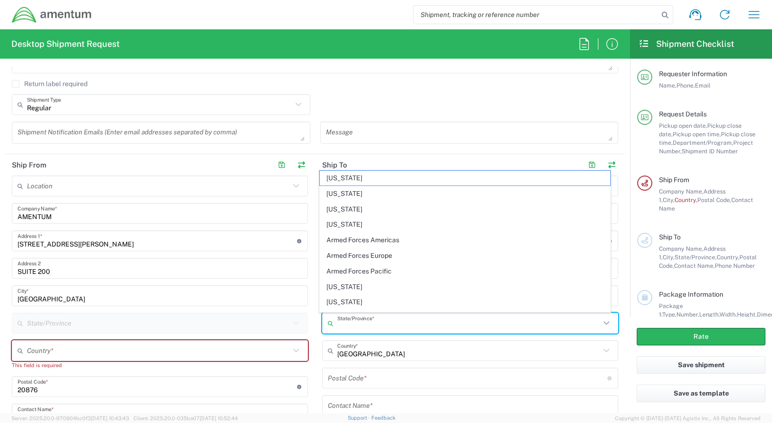
click at [384, 322] on input "text" at bounding box center [468, 323] width 263 height 17
click at [532, 210] on span "[US_STATE]" at bounding box center [465, 209] width 291 height 15
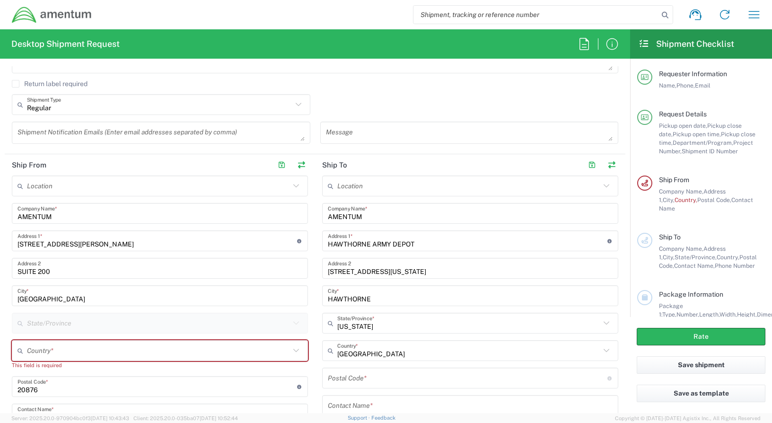
click at [600, 324] on icon at bounding box center [606, 323] width 12 height 12
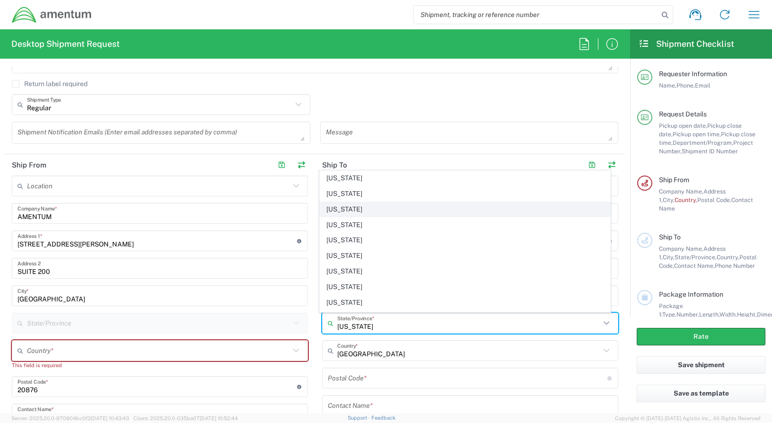
scroll to position [378, 0]
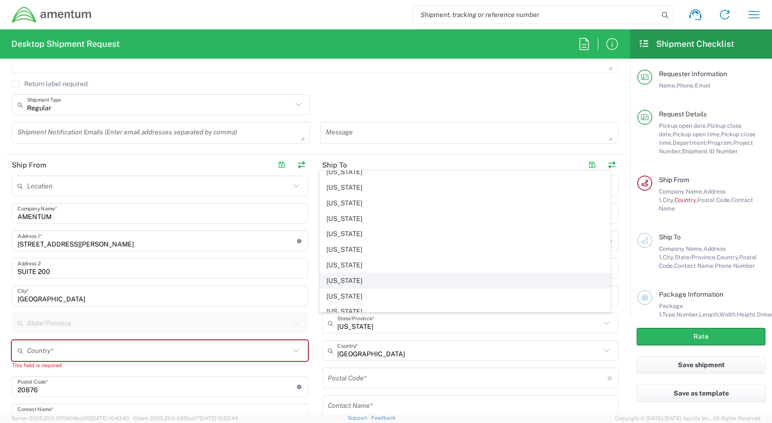
click at [342, 280] on span "[US_STATE]" at bounding box center [465, 280] width 291 height 15
type input "[US_STATE]"
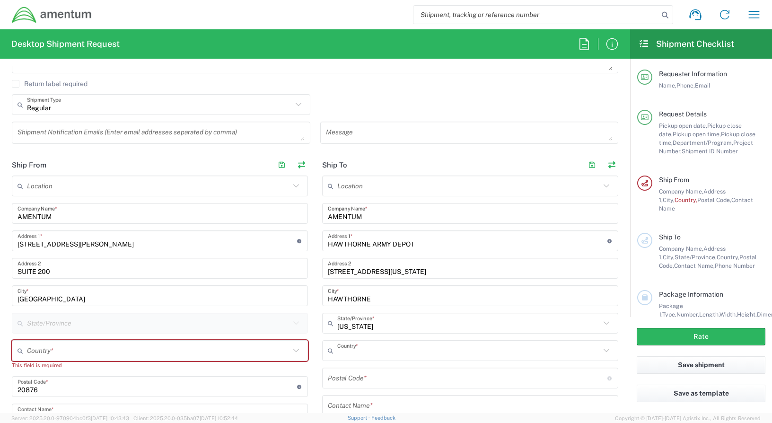
click at [391, 353] on input "text" at bounding box center [468, 350] width 263 height 17
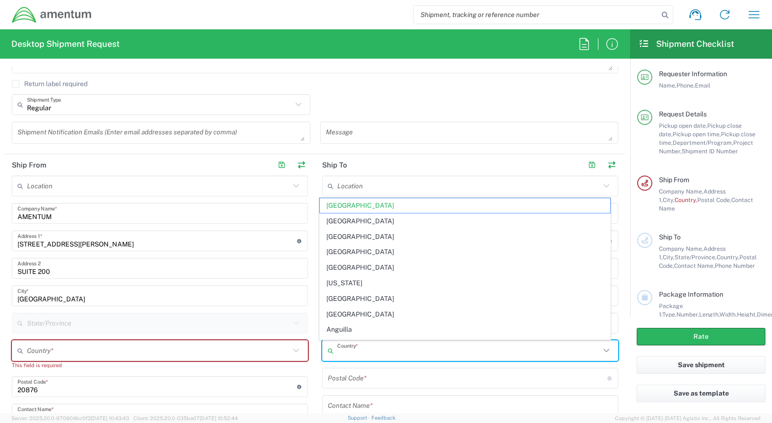
click at [391, 353] on input "text" at bounding box center [468, 350] width 263 height 17
click at [347, 349] on input "text" at bounding box center [468, 350] width 263 height 17
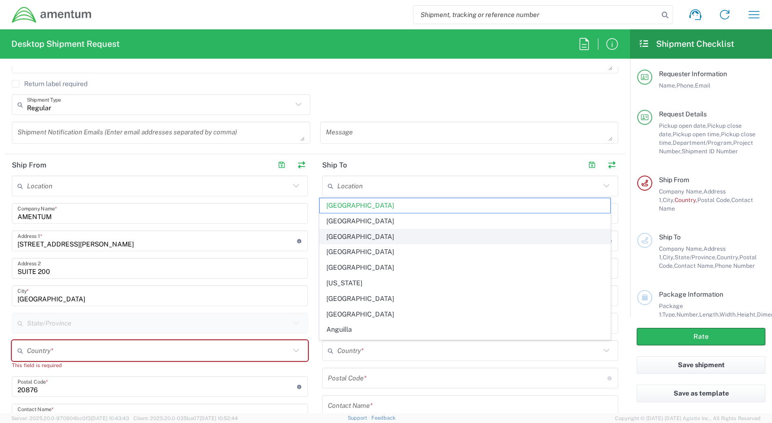
click at [526, 235] on span "[GEOGRAPHIC_DATA]" at bounding box center [465, 236] width 291 height 15
type input "[GEOGRAPHIC_DATA]"
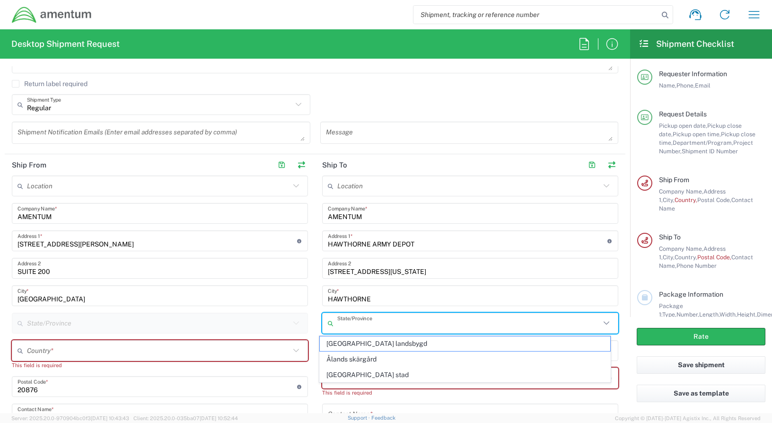
scroll to position [0, 0]
click at [402, 325] on input "text" at bounding box center [468, 323] width 263 height 17
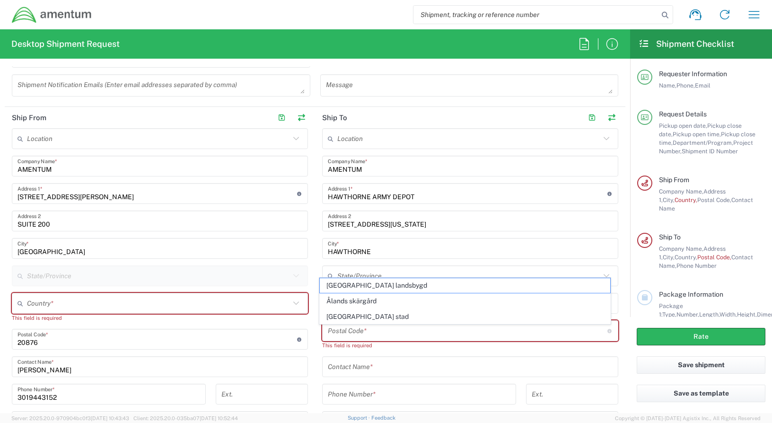
scroll to position [426, 0]
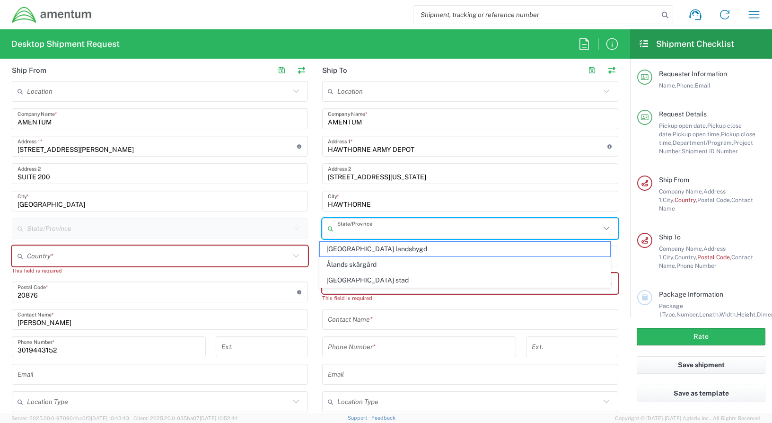
click at [402, 229] on input "text" at bounding box center [468, 228] width 263 height 17
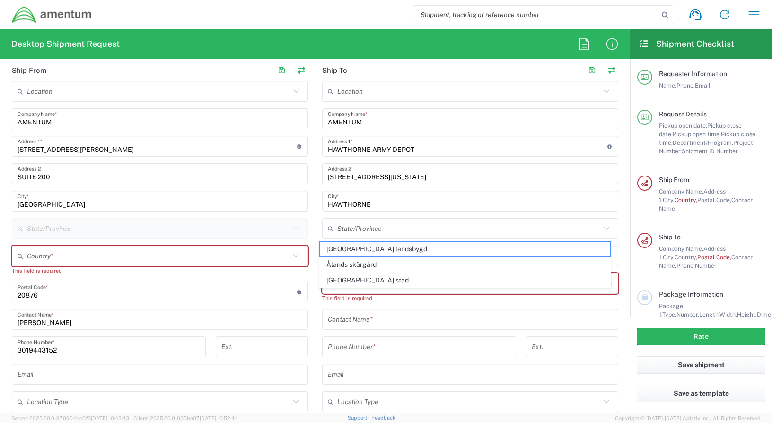
click at [603, 228] on icon at bounding box center [606, 228] width 6 height 3
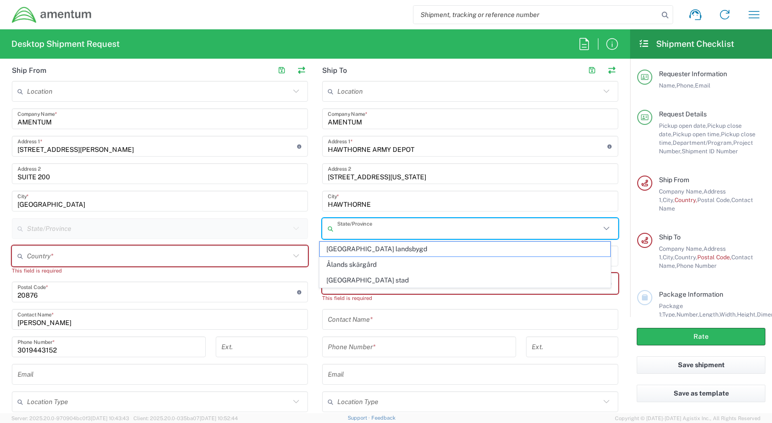
click at [343, 231] on input "text" at bounding box center [468, 228] width 263 height 17
click at [600, 230] on icon at bounding box center [606, 228] width 12 height 12
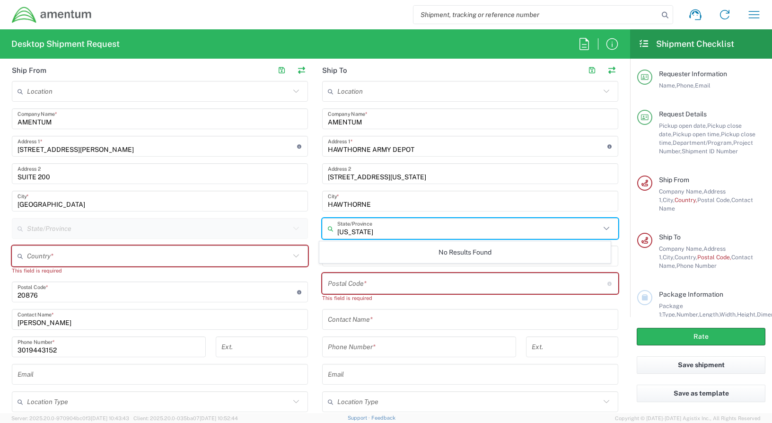
type input "[US_STATE]"
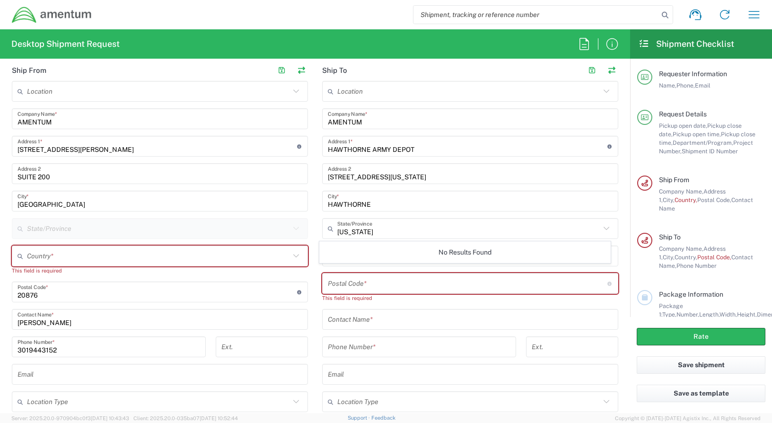
click at [362, 253] on div "No Results Found" at bounding box center [465, 252] width 292 height 22
click at [431, 216] on div "Location [PHONE_NUMBER] [PHONE_NUMBER] [PHONE_NUMBER] [PHONE_NUMBER] [PHONE_NUM…" at bounding box center [470, 257] width 296 height 353
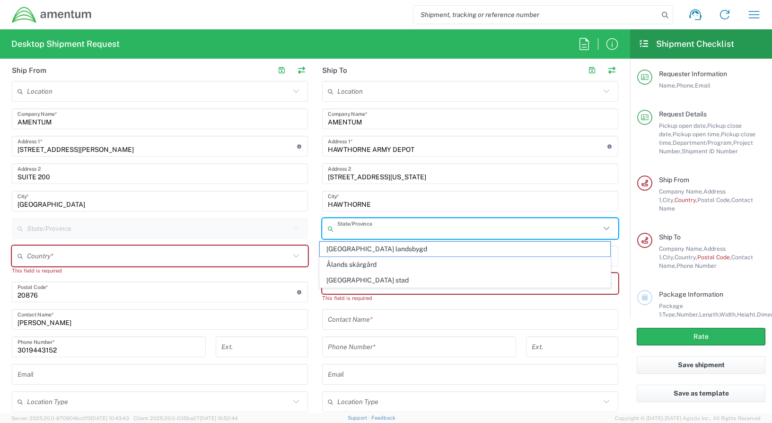
click at [393, 233] on input "text" at bounding box center [468, 228] width 263 height 17
click at [365, 232] on input "text" at bounding box center [468, 228] width 263 height 17
click at [390, 202] on input "HAWTHORNE" at bounding box center [470, 201] width 285 height 17
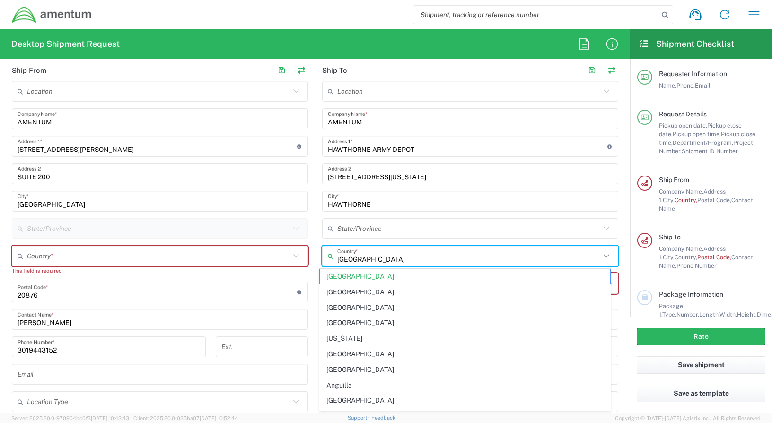
drag, startPoint x: 382, startPoint y: 261, endPoint x: 325, endPoint y: 262, distance: 57.2
click at [325, 262] on div "[GEOGRAPHIC_DATA] Country *" at bounding box center [470, 255] width 296 height 21
click at [364, 260] on input "UN" at bounding box center [468, 256] width 263 height 17
click at [391, 256] on input "UN" at bounding box center [468, 256] width 263 height 17
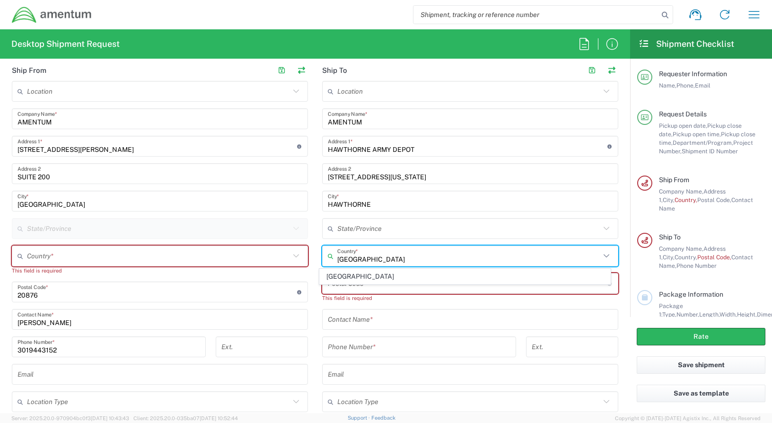
type input "[GEOGRAPHIC_DATA]"
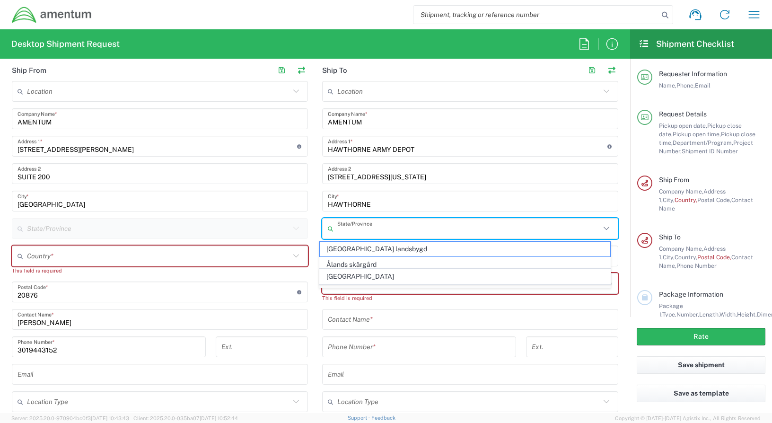
click at [394, 234] on input "text" at bounding box center [468, 228] width 263 height 17
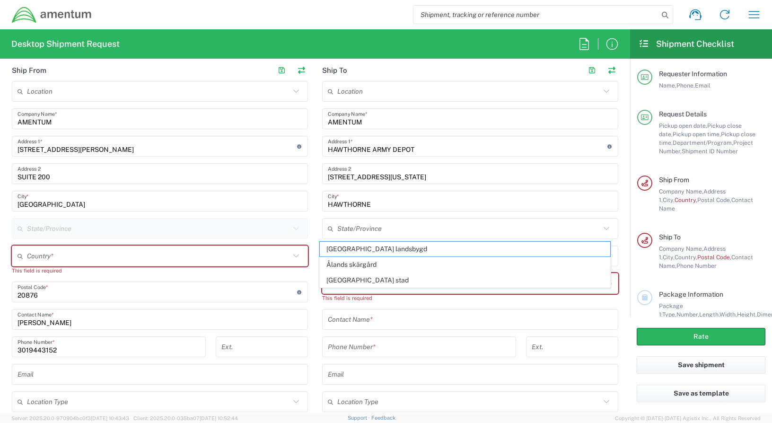
click at [601, 227] on icon at bounding box center [606, 228] width 12 height 12
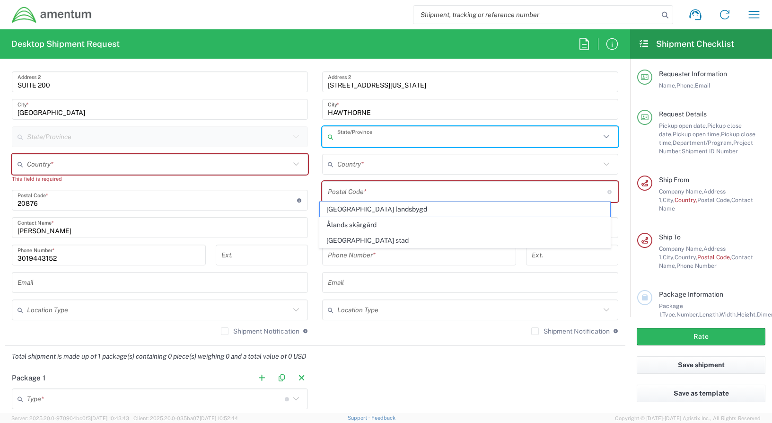
scroll to position [520, 0]
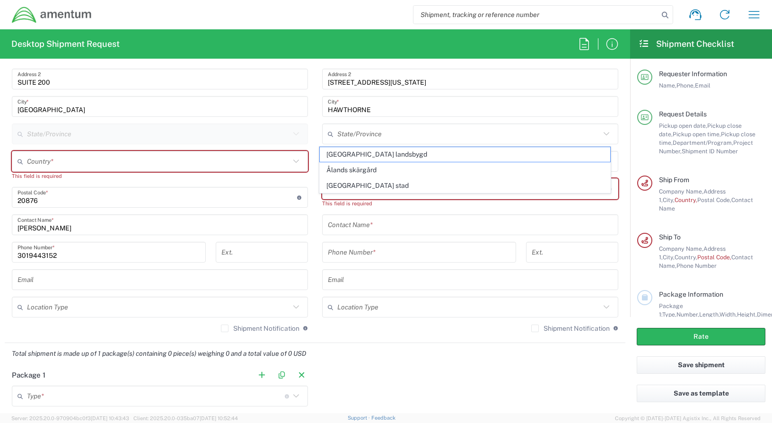
click at [358, 202] on div "This field is required" at bounding box center [470, 203] width 296 height 9
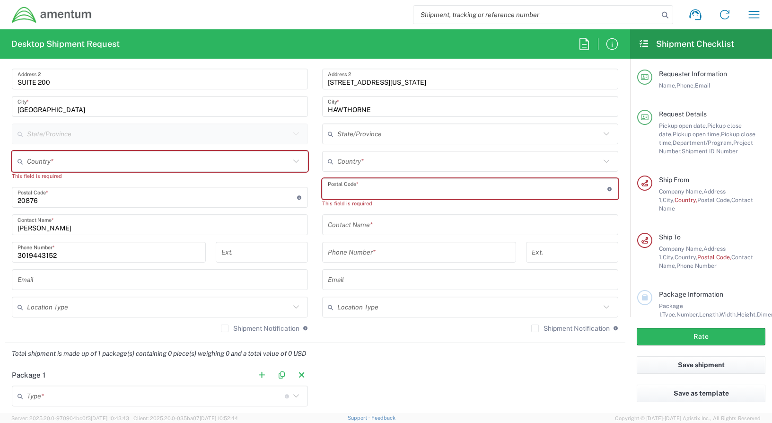
click at [356, 187] on input "undefined" at bounding box center [468, 189] width 280 height 17
click at [360, 185] on input "undefined" at bounding box center [468, 189] width 280 height 17
click at [366, 159] on input "text" at bounding box center [468, 161] width 263 height 17
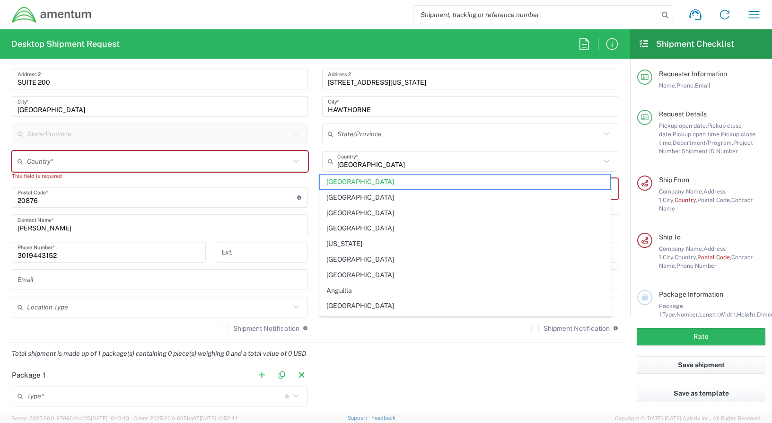
click at [600, 163] on icon at bounding box center [606, 161] width 12 height 12
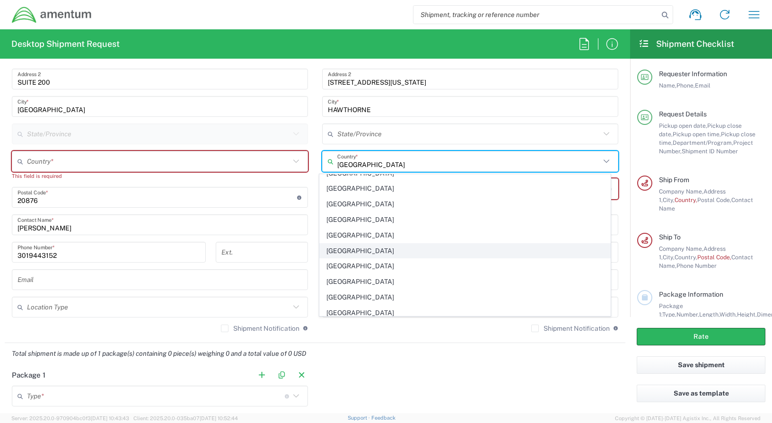
scroll to position [3642, 0]
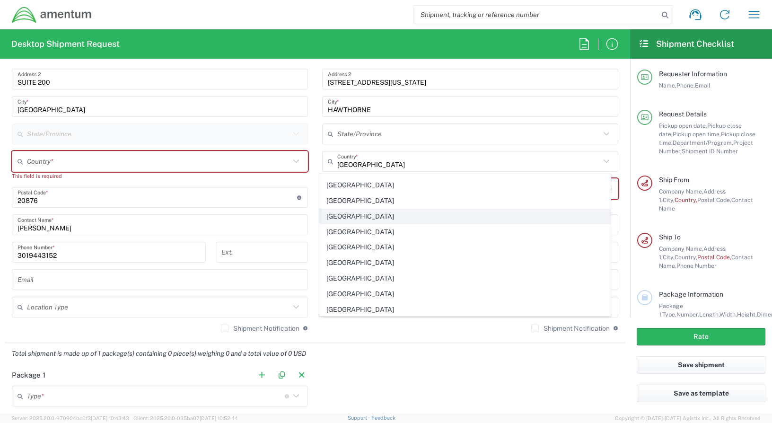
click at [347, 218] on span "[GEOGRAPHIC_DATA]" at bounding box center [465, 216] width 291 height 15
type input "[GEOGRAPHIC_DATA]"
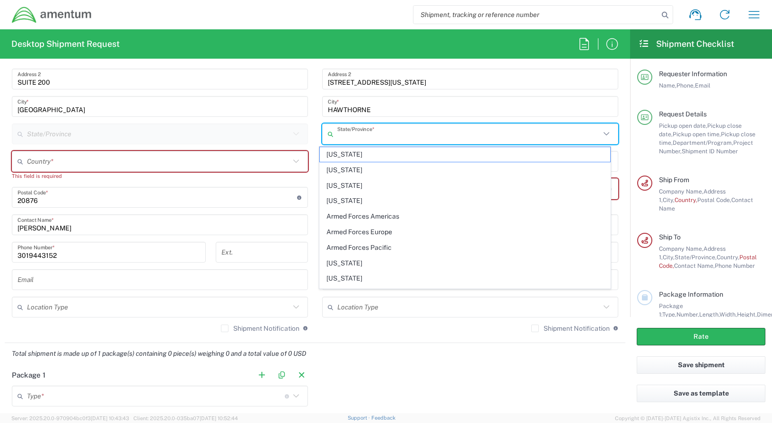
click at [436, 134] on input "text" at bounding box center [468, 134] width 263 height 17
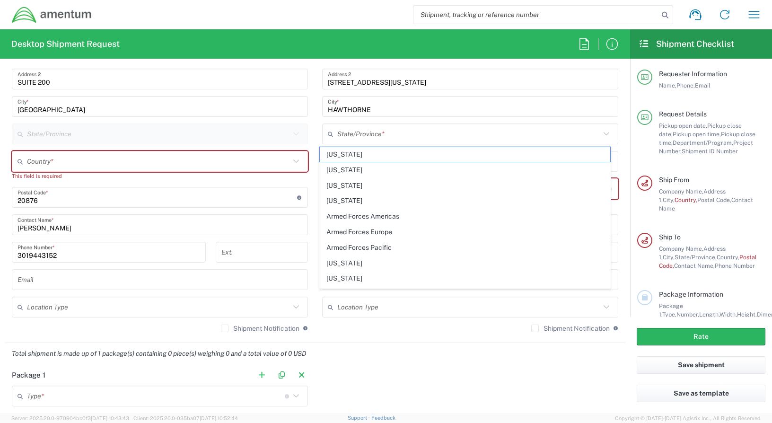
click at [600, 134] on icon at bounding box center [606, 134] width 12 height 12
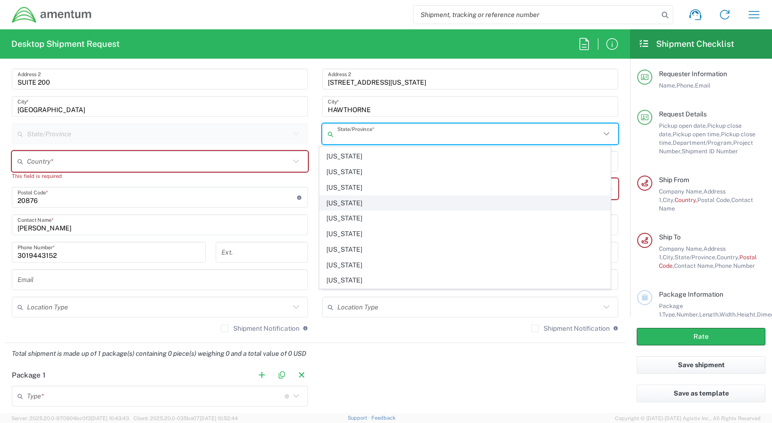
scroll to position [473, 0]
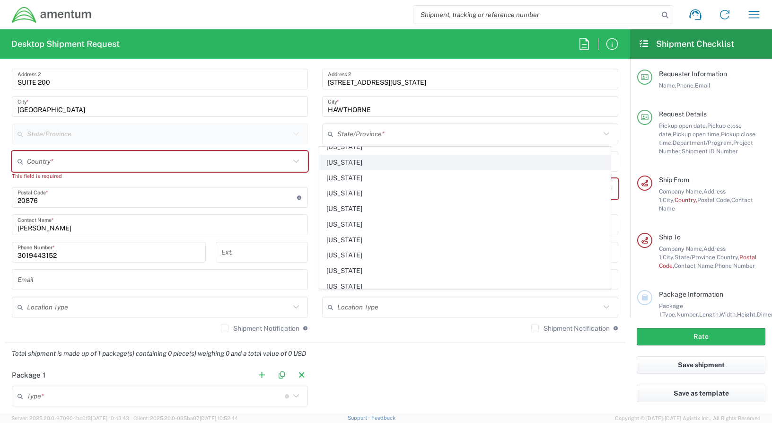
click at [340, 165] on span "[US_STATE]" at bounding box center [465, 162] width 291 height 15
type input "[US_STATE]"
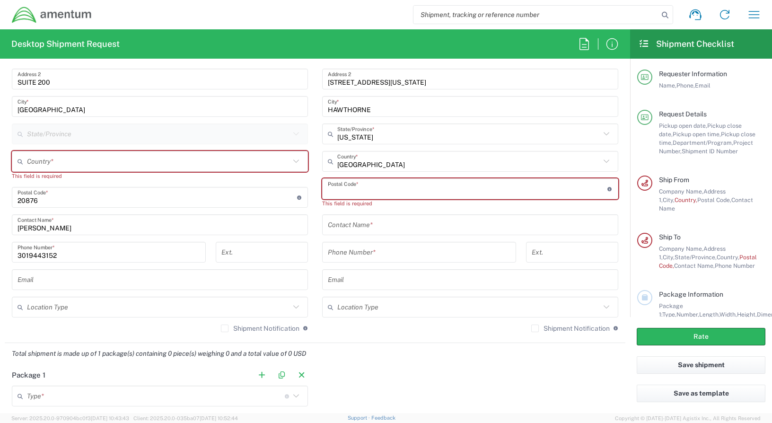
click at [370, 190] on input "undefined" at bounding box center [468, 189] width 280 height 17
click at [378, 186] on input "undefined" at bounding box center [468, 189] width 280 height 17
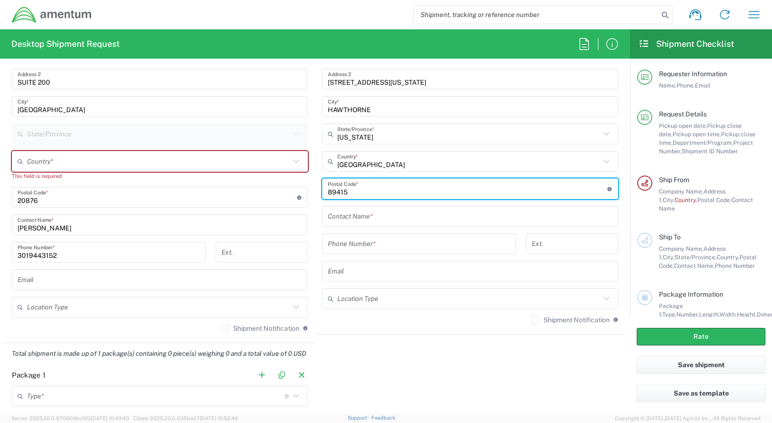
type input "89415"
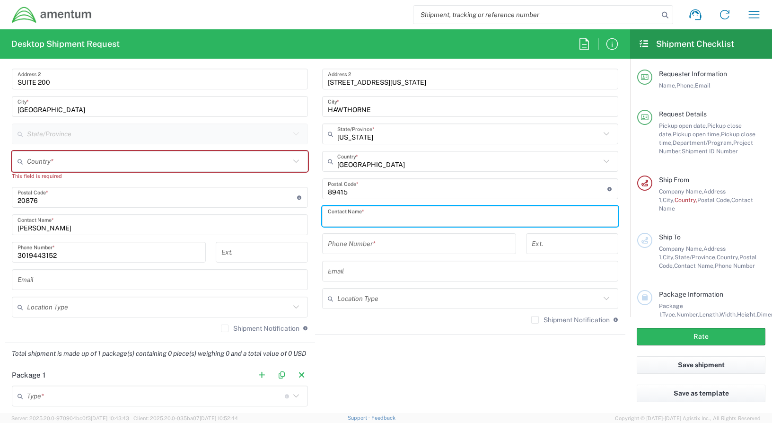
click at [368, 219] on input "text" at bounding box center [470, 216] width 285 height 17
type input "ATTN: [PERSON_NAME]"
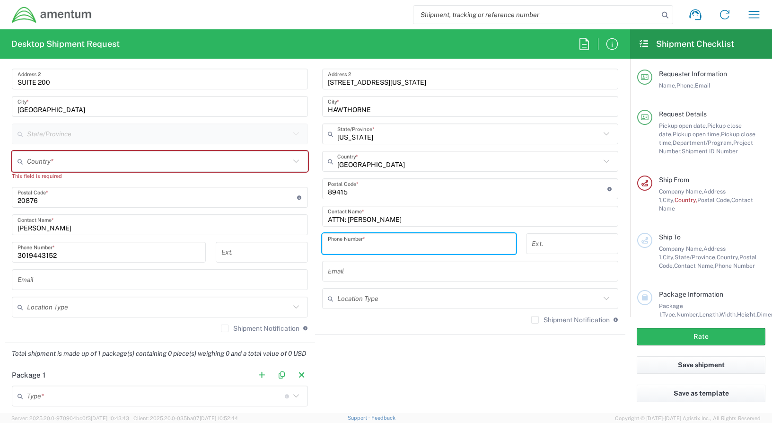
click at [376, 246] on input "tel" at bounding box center [419, 244] width 183 height 17
type input "[PHONE_NUMBER]"
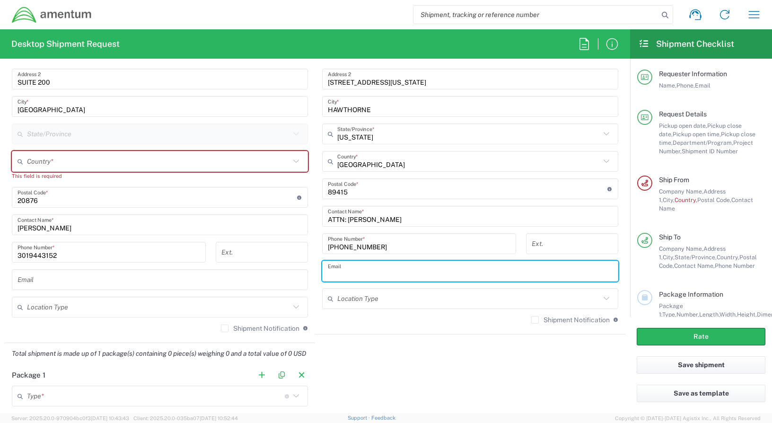
click at [358, 270] on input "text" at bounding box center [470, 271] width 285 height 17
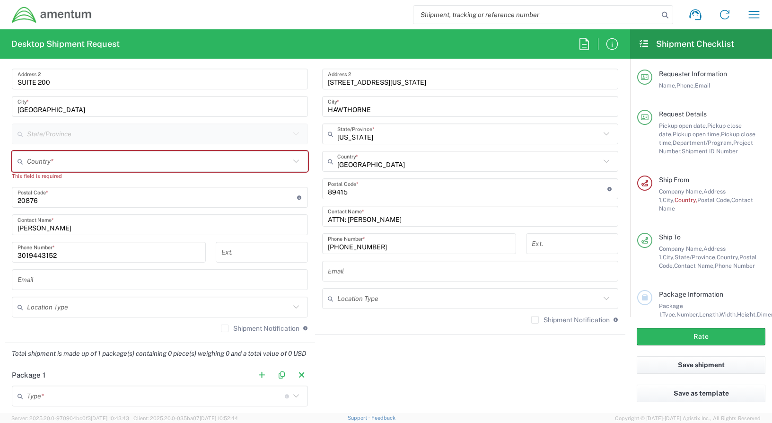
click at [286, 265] on div "Ext." at bounding box center [262, 255] width 102 height 27
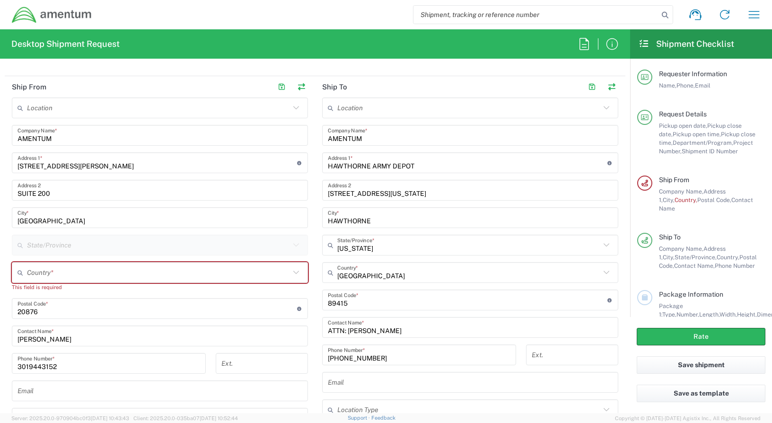
scroll to position [426, 0]
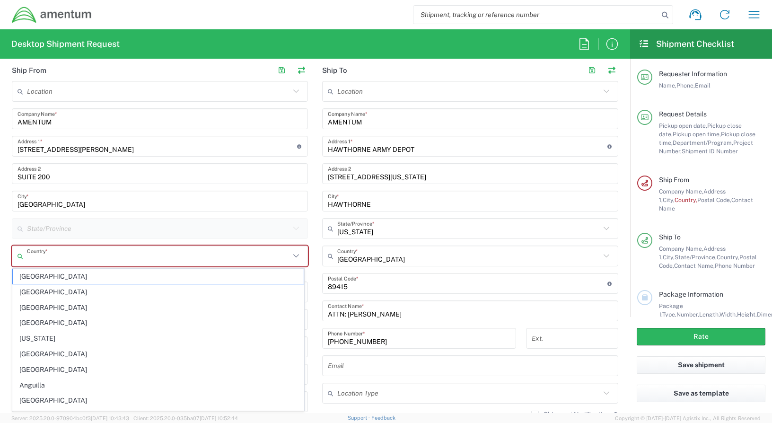
click at [120, 254] on input "text" at bounding box center [158, 256] width 263 height 17
type input "[GEOGRAPHIC_DATA]"
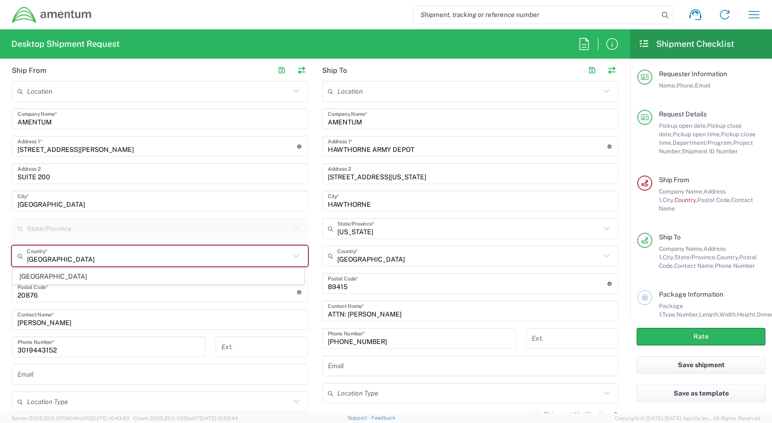
click at [81, 201] on input "[GEOGRAPHIC_DATA]" at bounding box center [159, 201] width 285 height 17
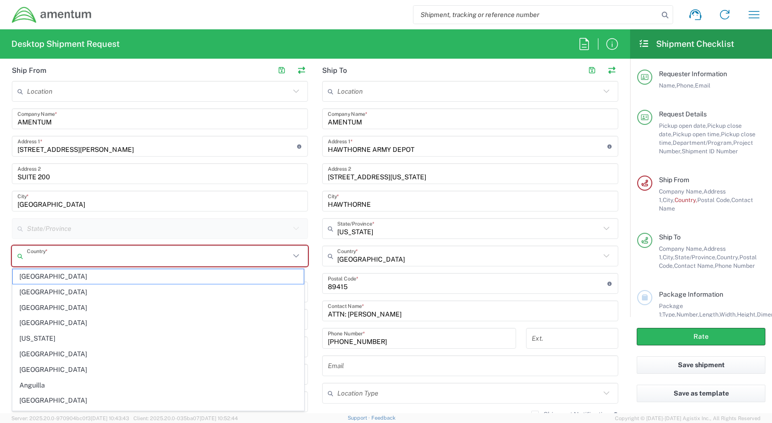
click at [97, 259] on input "text" at bounding box center [158, 256] width 263 height 17
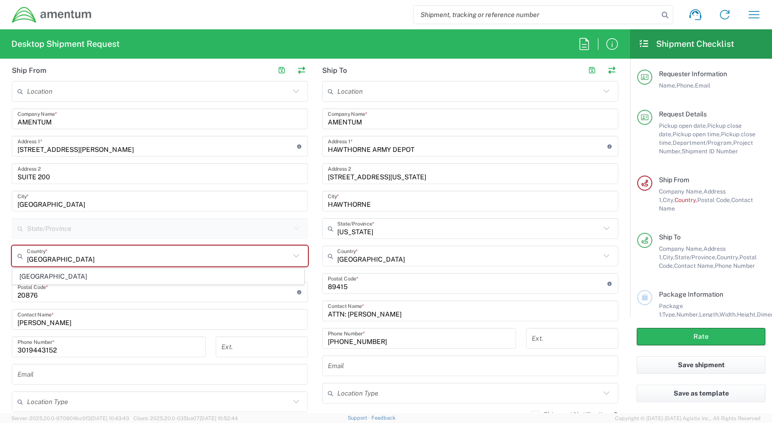
click at [32, 277] on span "[GEOGRAPHIC_DATA]" at bounding box center [158, 276] width 291 height 15
type input "[GEOGRAPHIC_DATA]"
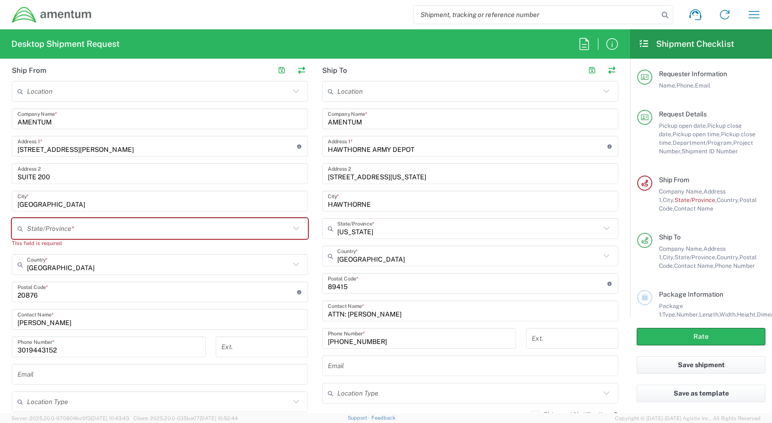
scroll to position [0, 0]
click at [88, 233] on input "text" at bounding box center [158, 228] width 263 height 17
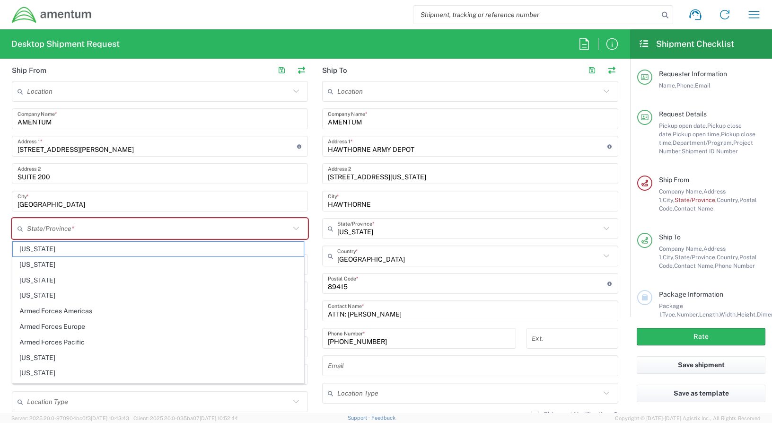
click at [293, 227] on icon at bounding box center [296, 228] width 12 height 12
click at [163, 228] on input "text" at bounding box center [158, 228] width 263 height 17
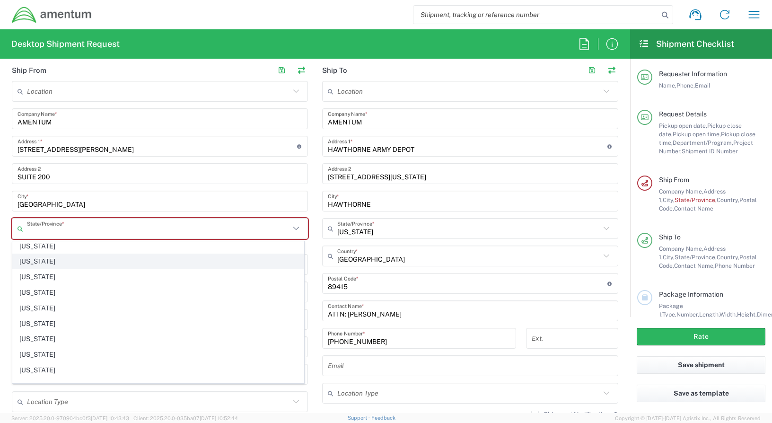
scroll to position [236, 0]
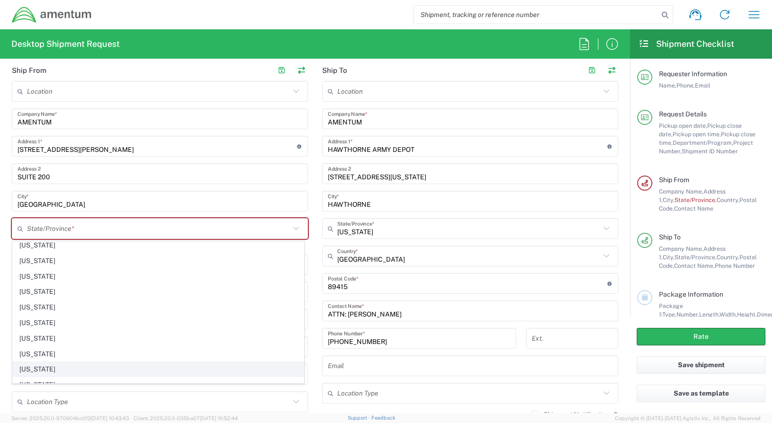
click at [25, 372] on span "[US_STATE]" at bounding box center [158, 369] width 291 height 15
type input "[US_STATE]"
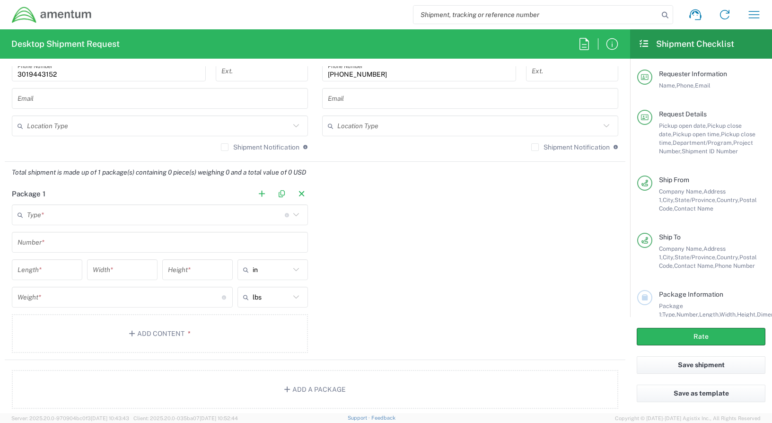
scroll to position [709, 0]
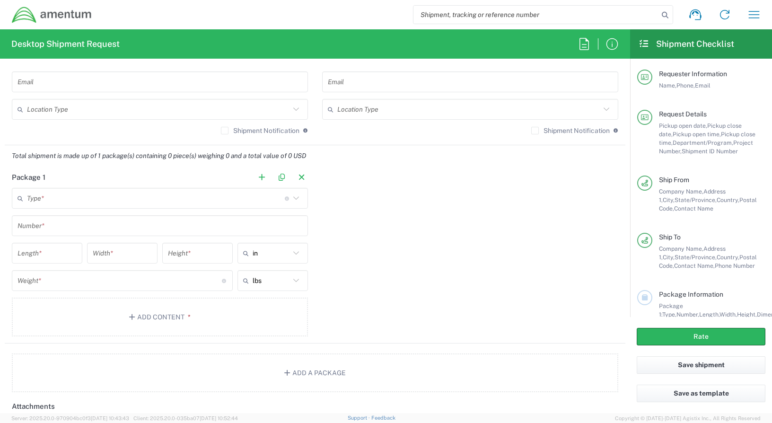
click at [67, 191] on input "text" at bounding box center [156, 198] width 258 height 17
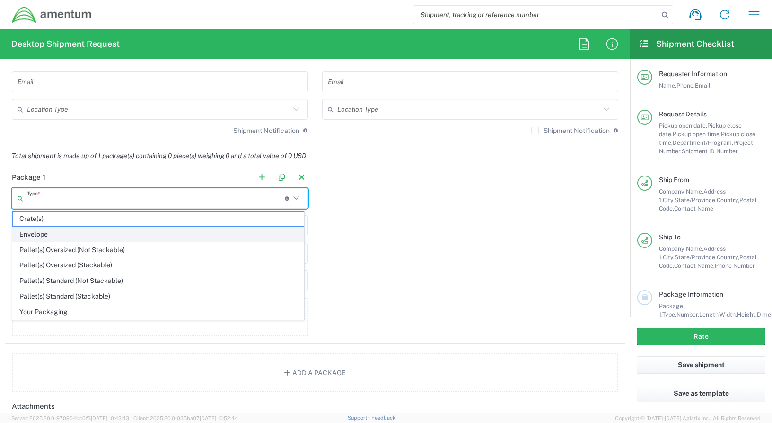
click at [44, 232] on span "Envelope" at bounding box center [158, 234] width 291 height 15
type input "Envelope"
type input "1"
type input "9.5"
type input "12.5"
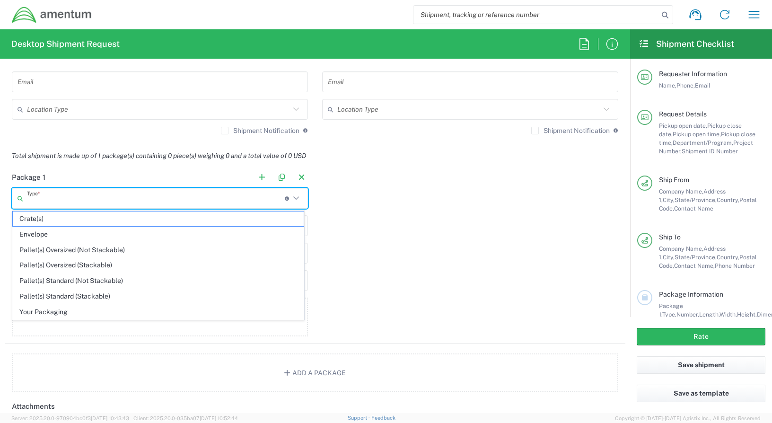
type input "0.25"
type input "1"
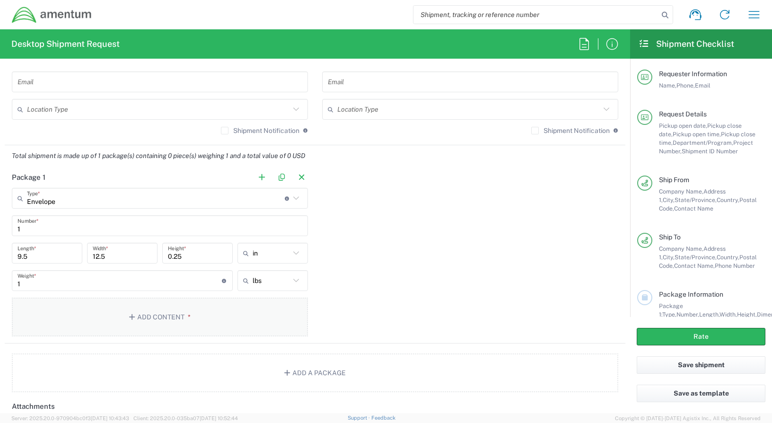
click at [156, 314] on button "Add Content *" at bounding box center [160, 316] width 296 height 39
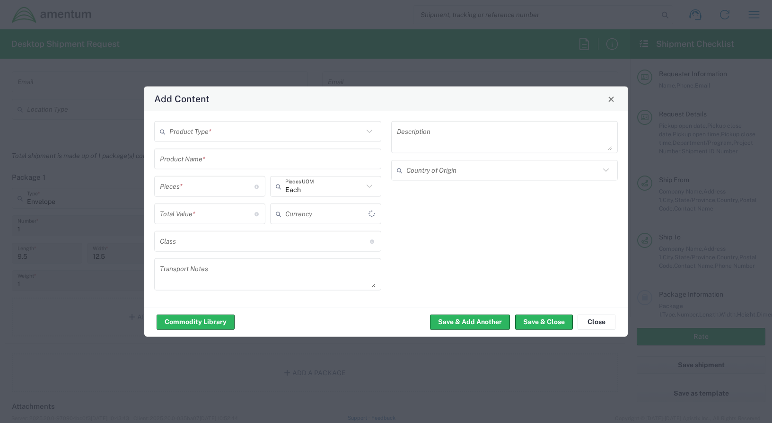
type input "US Dollar"
click at [373, 132] on icon at bounding box center [369, 131] width 12 height 12
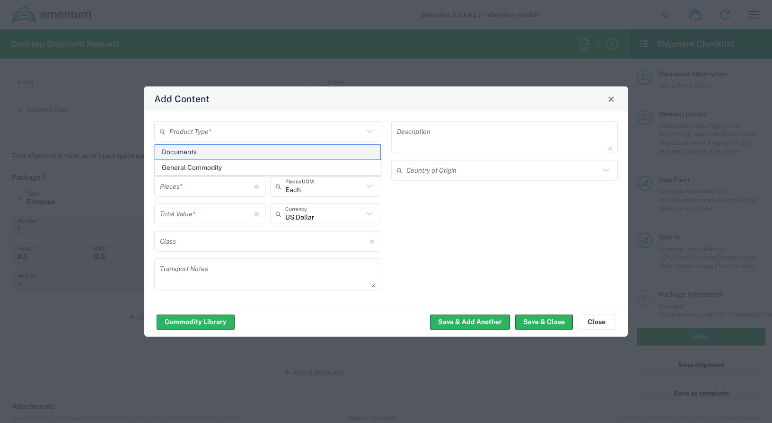
click at [198, 149] on span "Documents" at bounding box center [267, 152] width 225 height 15
type input "Documents"
type input "1"
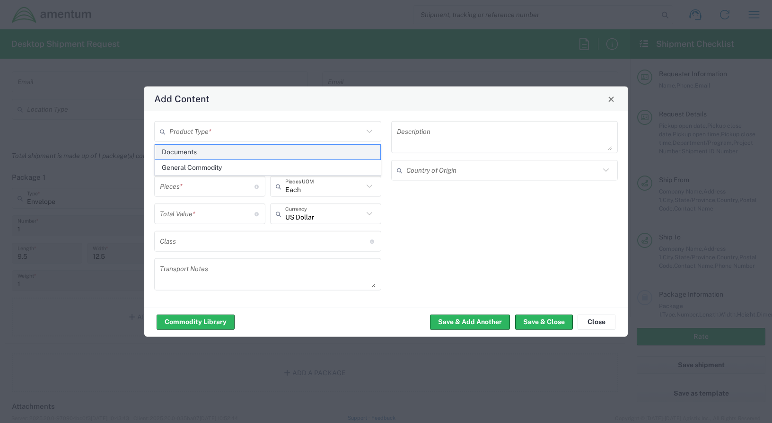
type textarea "Documents"
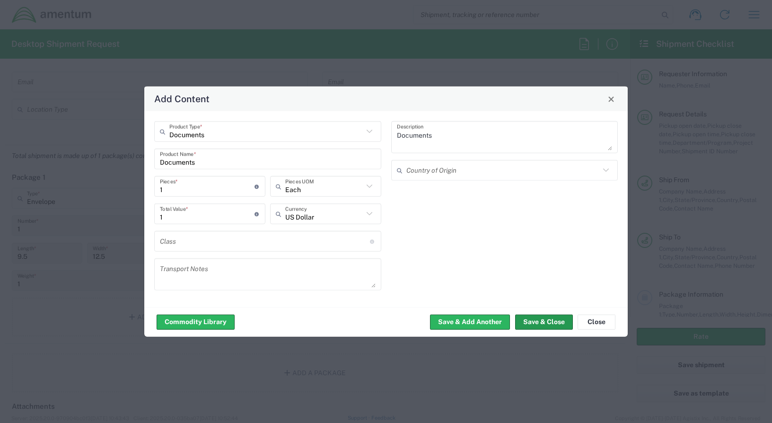
click at [543, 319] on button "Save & Close" at bounding box center [544, 321] width 58 height 15
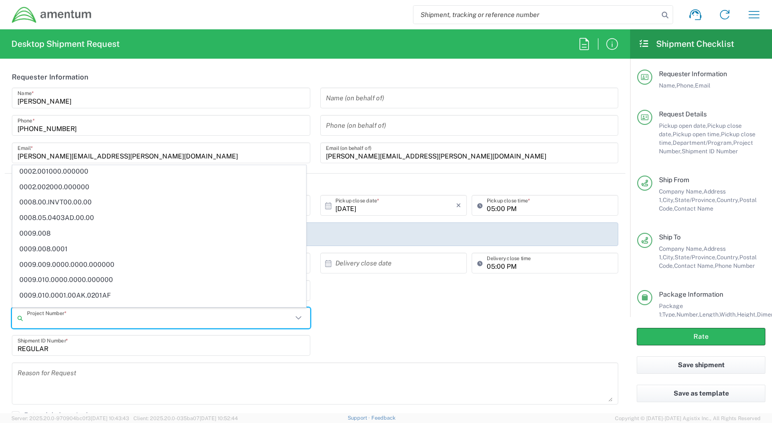
scroll to position [0, 0]
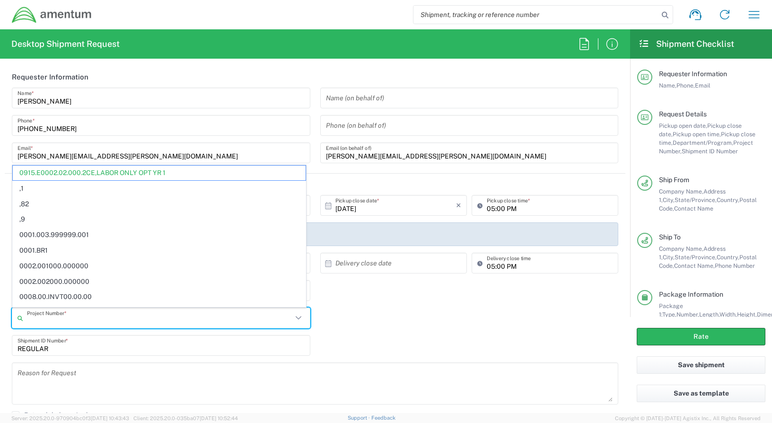
click at [183, 323] on input "text" at bounding box center [159, 318] width 265 height 17
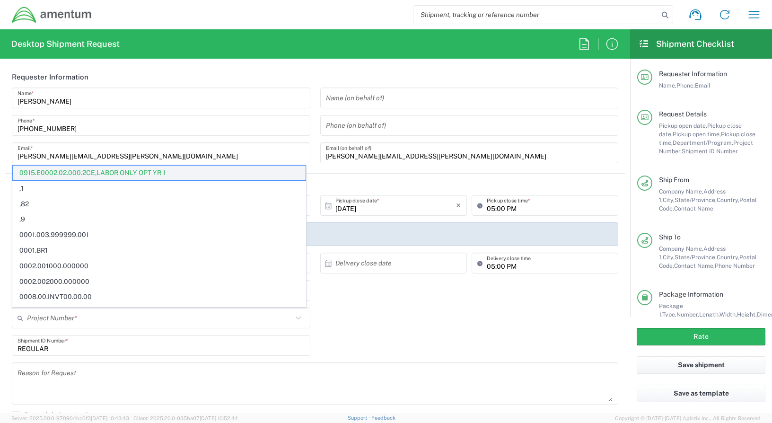
drag, startPoint x: 168, startPoint y: 172, endPoint x: 15, endPoint y: 166, distance: 153.4
click at [15, 166] on span "0915.E0002.02.000.2CE,LABOR ONLY OPT YR 1" at bounding box center [159, 173] width 293 height 15
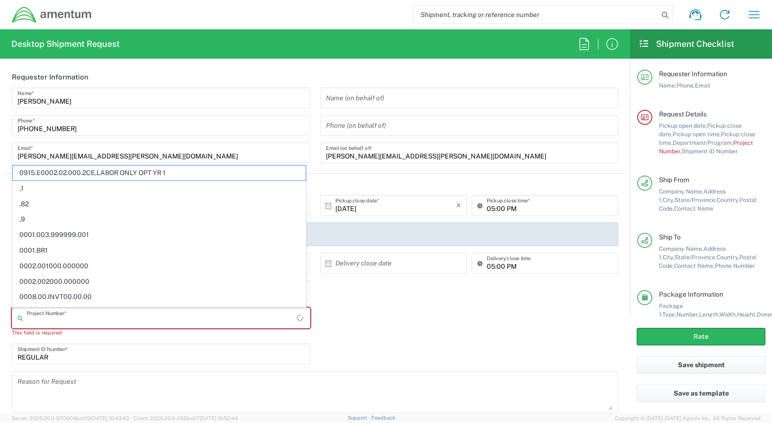
click at [93, 317] on input "text" at bounding box center [162, 318] width 270 height 17
click at [61, 315] on input "text" at bounding box center [162, 318] width 270 height 17
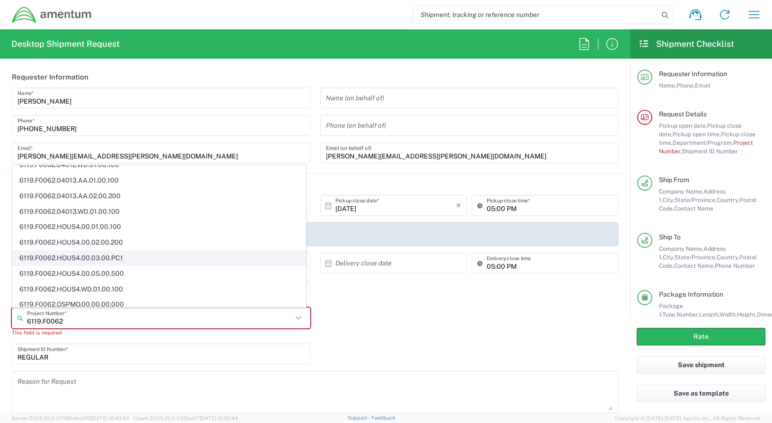
scroll to position [1518, 0]
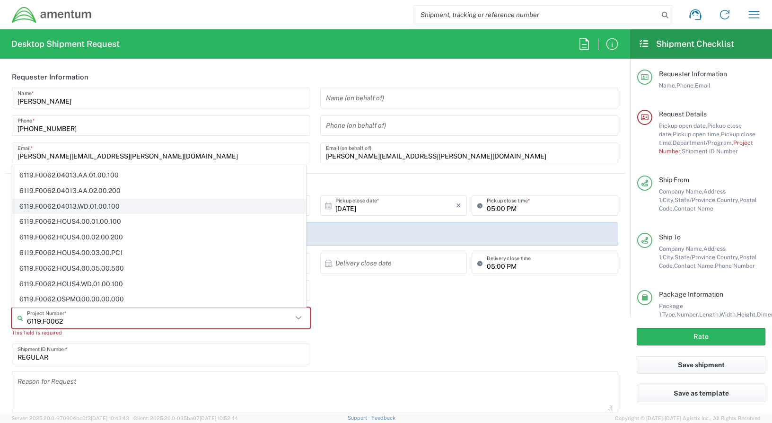
click at [103, 207] on span "6119.F0062.04013.WD.01.00.100" at bounding box center [159, 206] width 293 height 15
type input "6119.F0062.04013.WD.01.00.100"
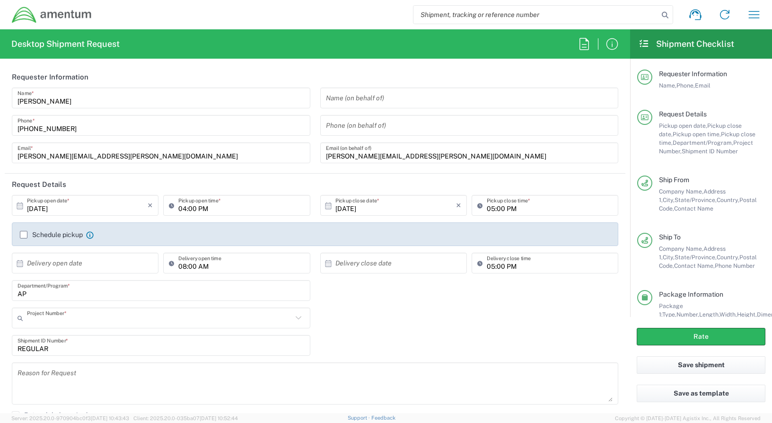
scroll to position [0, 0]
click at [137, 320] on input "text" at bounding box center [159, 318] width 265 height 17
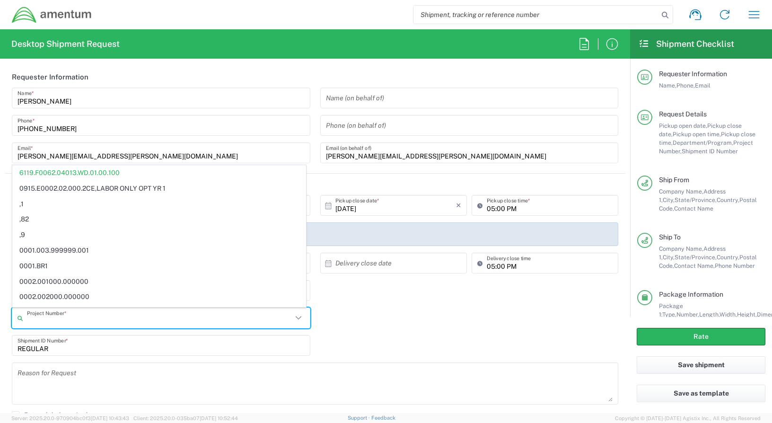
click at [75, 312] on input "text" at bounding box center [159, 318] width 265 height 17
click at [75, 313] on input "text" at bounding box center [159, 318] width 265 height 17
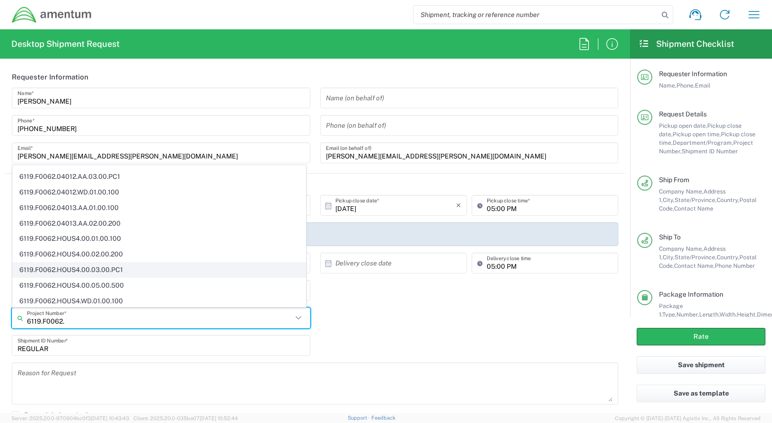
scroll to position [1518, 0]
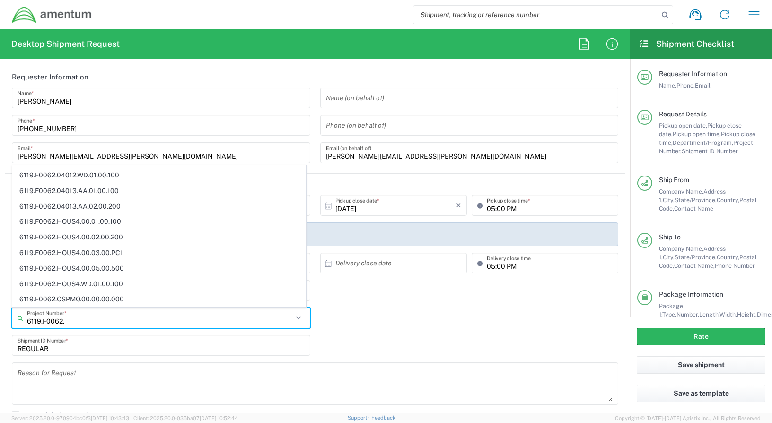
click at [116, 319] on input "6119.F0062." at bounding box center [159, 318] width 265 height 17
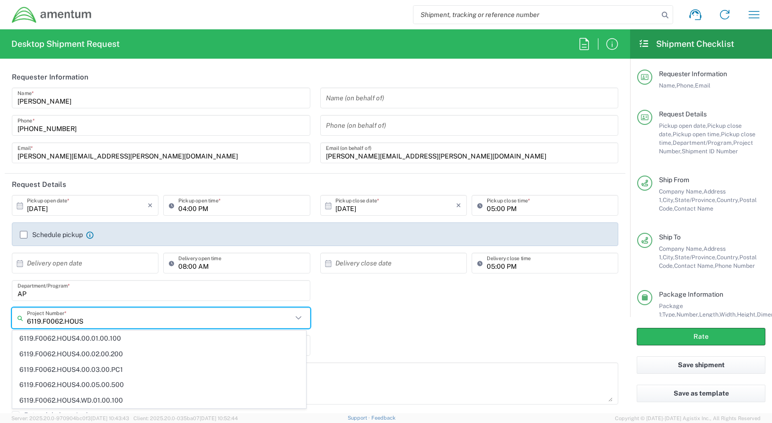
scroll to position [0, 0]
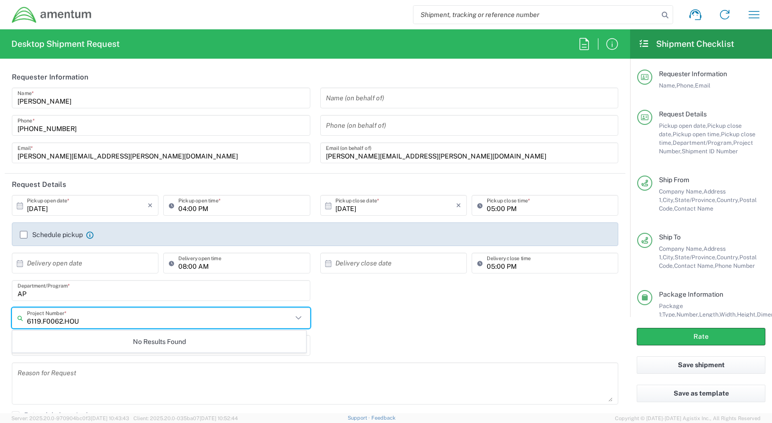
click at [139, 316] on input "6119.F0062.HOU" at bounding box center [159, 318] width 265 height 17
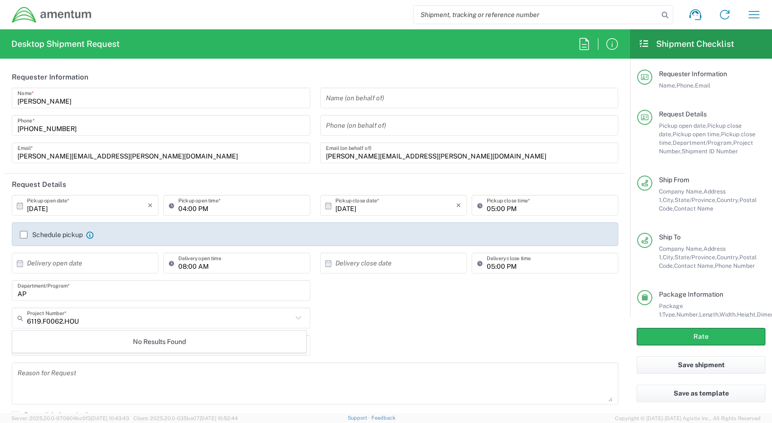
click at [295, 319] on icon at bounding box center [298, 318] width 12 height 12
click at [295, 318] on icon at bounding box center [298, 318] width 12 height 12
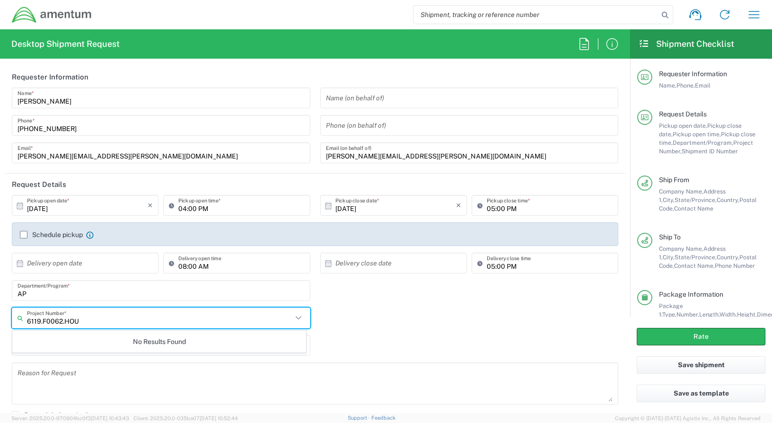
click at [93, 318] on input "6119.F0062.HOU" at bounding box center [159, 318] width 265 height 17
click at [155, 325] on input "6119.F0062.HO" at bounding box center [159, 318] width 265 height 17
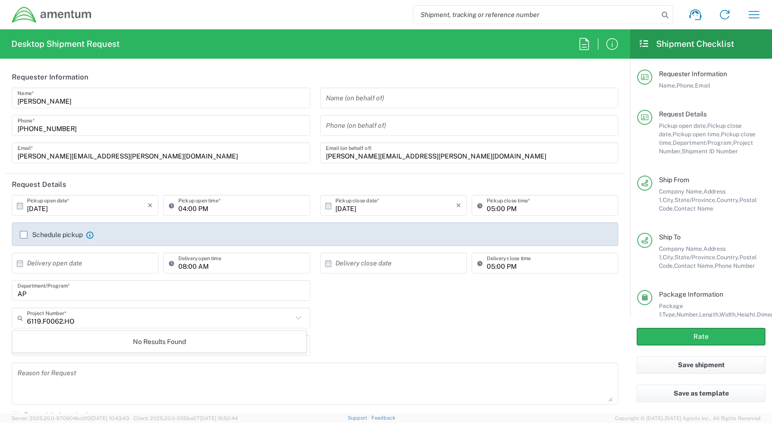
click at [295, 319] on icon at bounding box center [298, 318] width 12 height 12
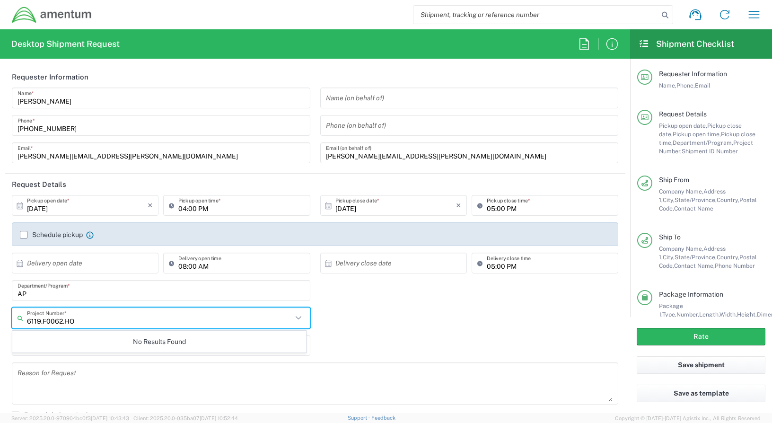
click at [295, 319] on icon at bounding box center [298, 318] width 12 height 12
type input "6119.F0062.HOUS4.00.01.00.100."
click at [420, 343] on div "REGULAR Shipment ID Number *" at bounding box center [315, 348] width 616 height 27
click at [70, 323] on input "text" at bounding box center [162, 318] width 270 height 17
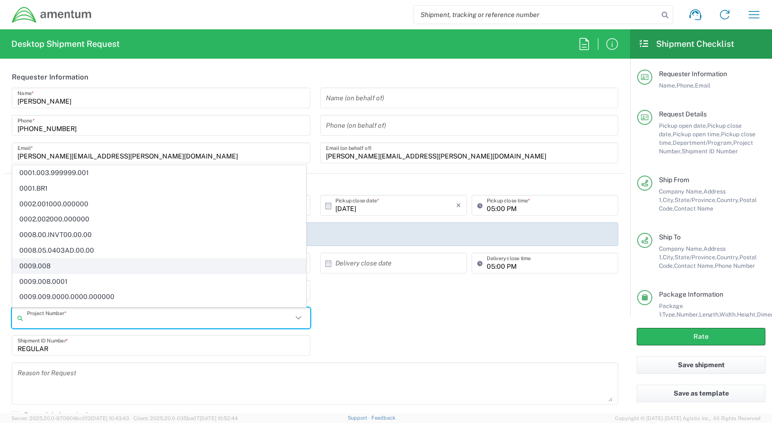
scroll to position [95, 0]
click at [121, 322] on input "text" at bounding box center [159, 318] width 265 height 17
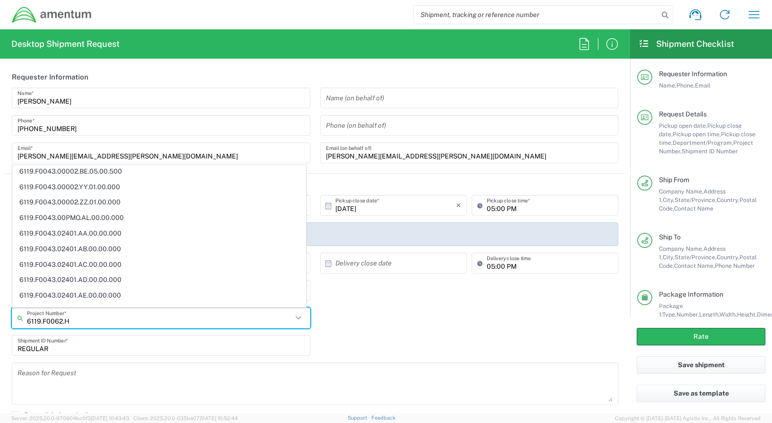
scroll to position [0, 0]
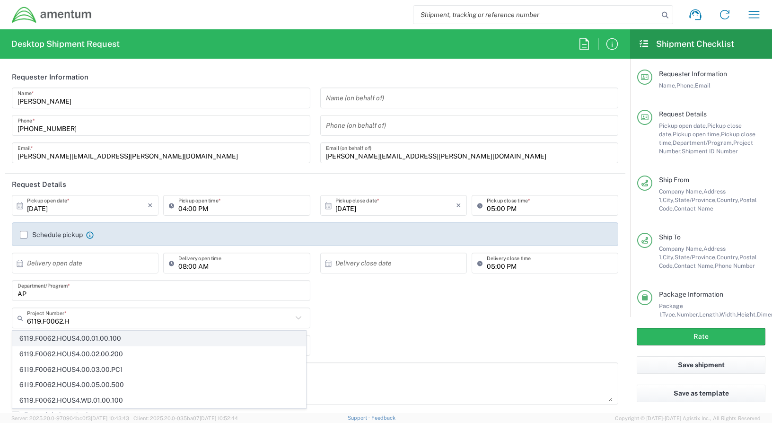
click at [112, 339] on span "6119.F0062.HOUS4.00.01.00.100" at bounding box center [159, 338] width 293 height 15
type input "6119.F0062.HOUS4.00.01.00.100"
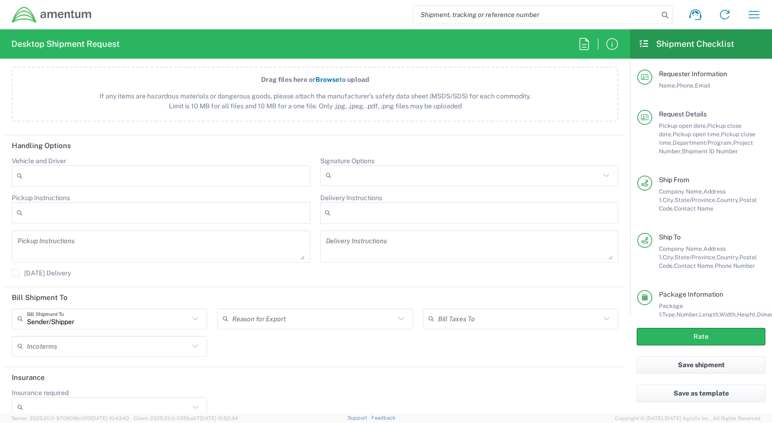
scroll to position [1130, 0]
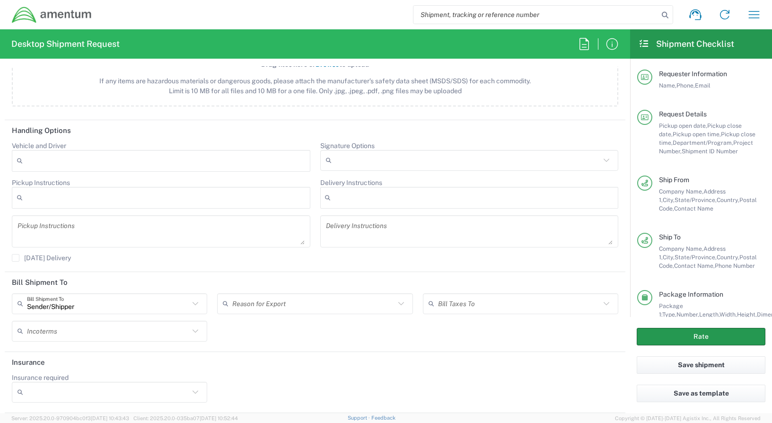
click at [717, 337] on button "Rate" at bounding box center [701, 336] width 129 height 17
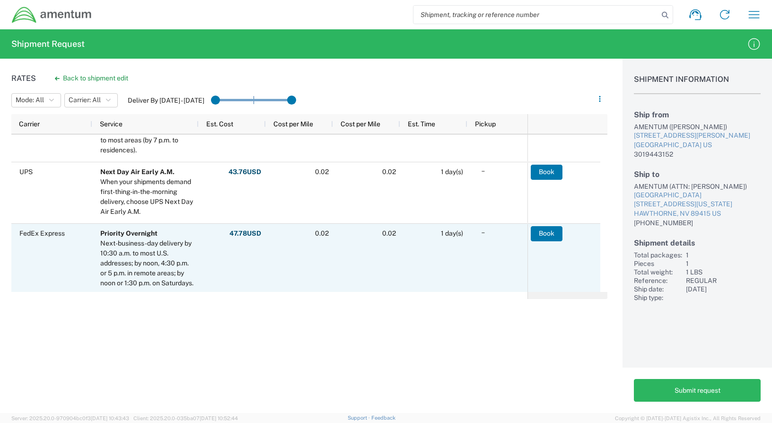
scroll to position [231, 0]
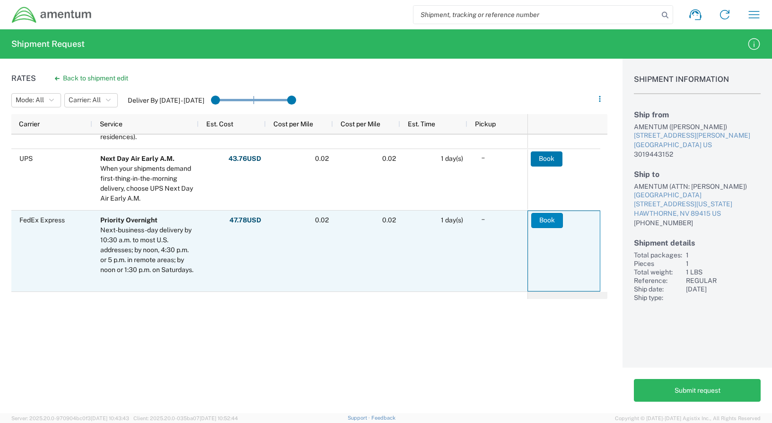
click at [548, 220] on button "Book" at bounding box center [547, 220] width 32 height 15
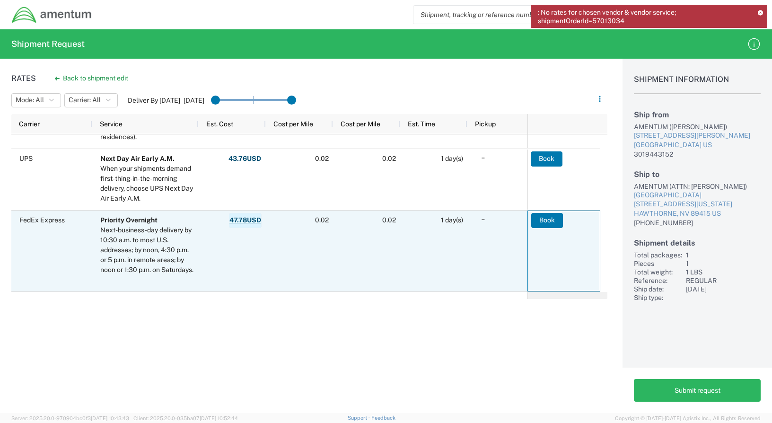
click at [253, 219] on strong "47.78 USD" at bounding box center [245, 220] width 32 height 9
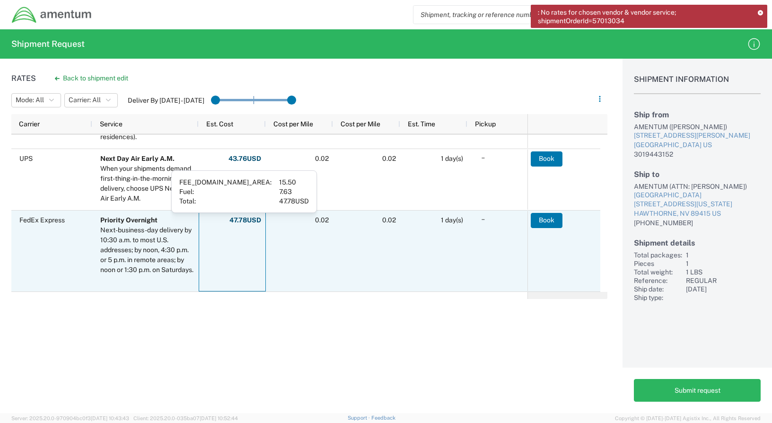
click at [176, 222] on div "Priority Overnight" at bounding box center [147, 220] width 94 height 10
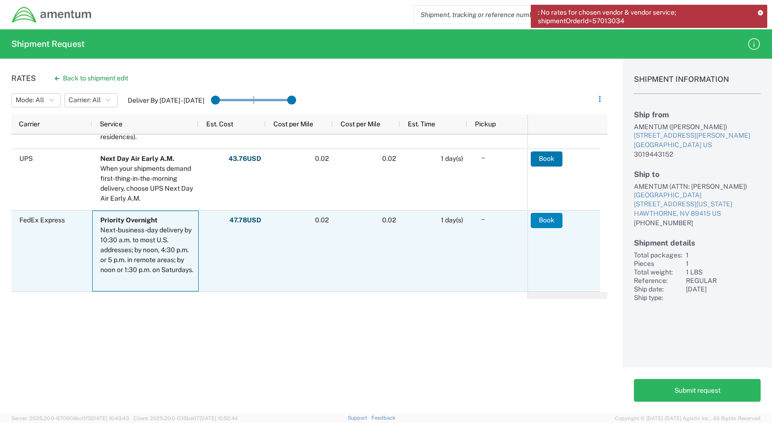
click at [542, 221] on button "Book" at bounding box center [547, 220] width 32 height 15
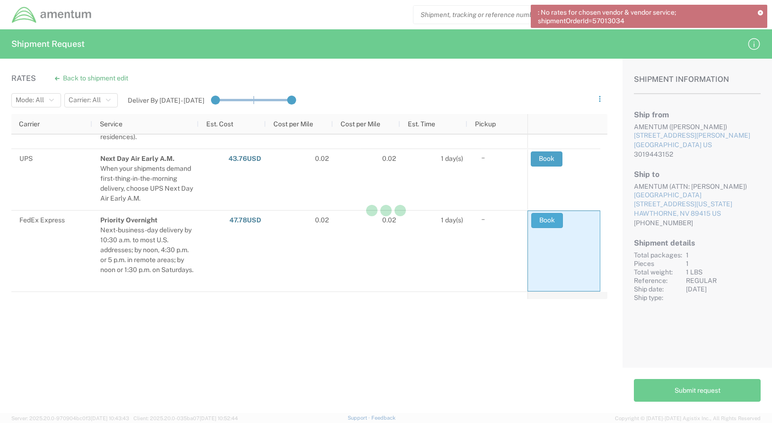
click at [542, 221] on div at bounding box center [386, 211] width 772 height 423
click at [325, 258] on div at bounding box center [386, 211] width 772 height 423
click at [154, 175] on div at bounding box center [386, 211] width 772 height 423
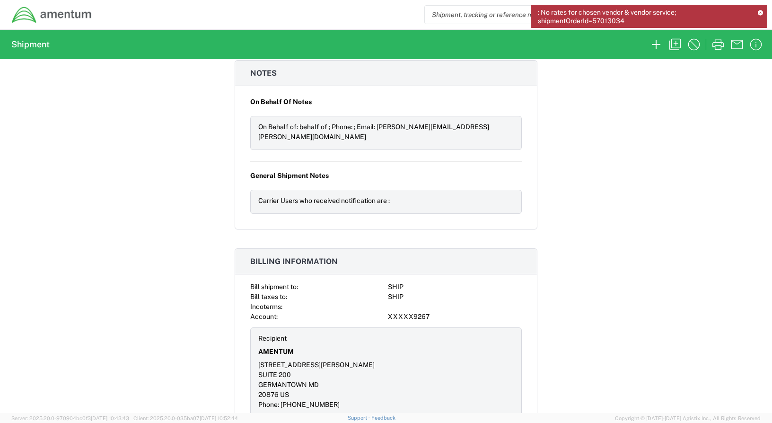
scroll to position [939, 0]
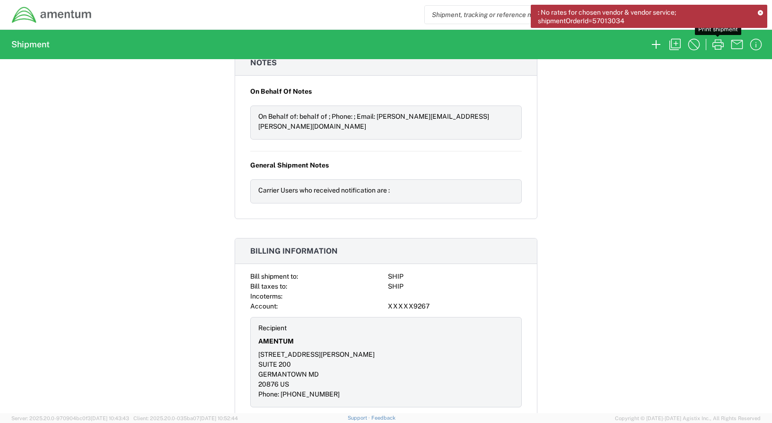
click at [716, 42] on icon "button" at bounding box center [717, 44] width 15 height 15
